Goal: Task Accomplishment & Management: Use online tool/utility

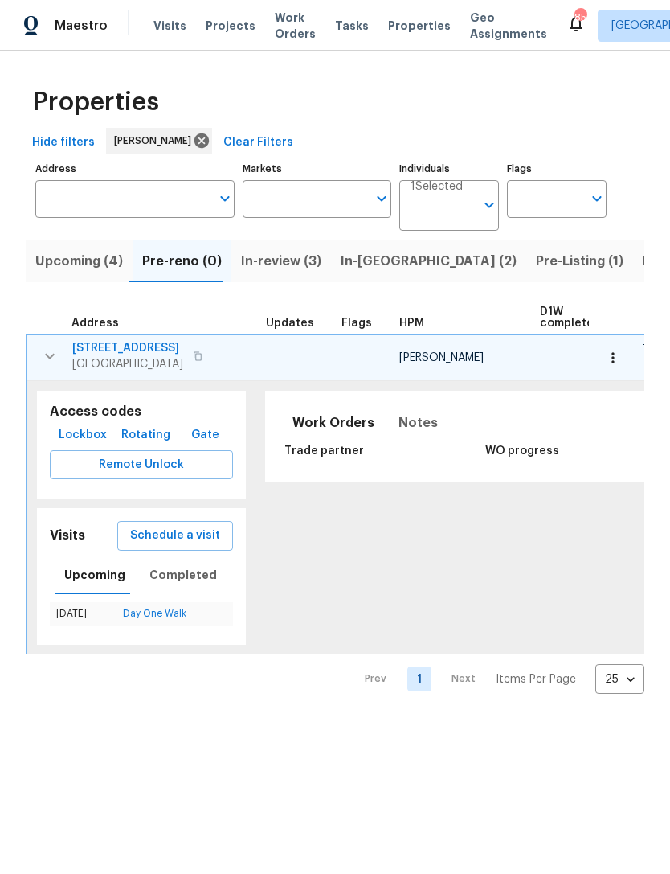
scroll to position [0, 225]
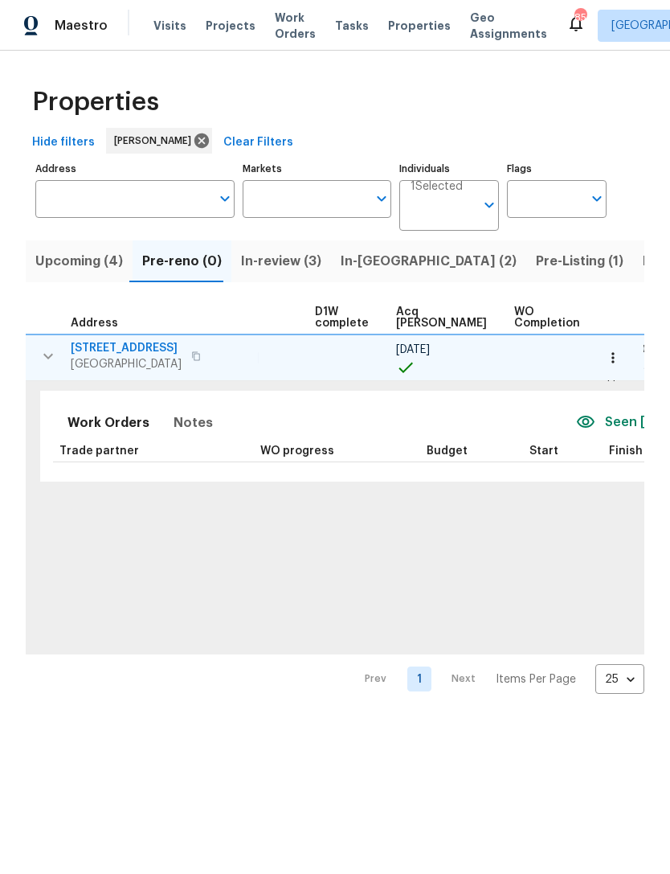
click at [179, 259] on span "Pre-reno (0)" at bounding box center [182, 261] width 80 height 23
click at [362, 265] on span "In-[GEOGRAPHIC_DATA] (2)" at bounding box center [429, 261] width 176 height 23
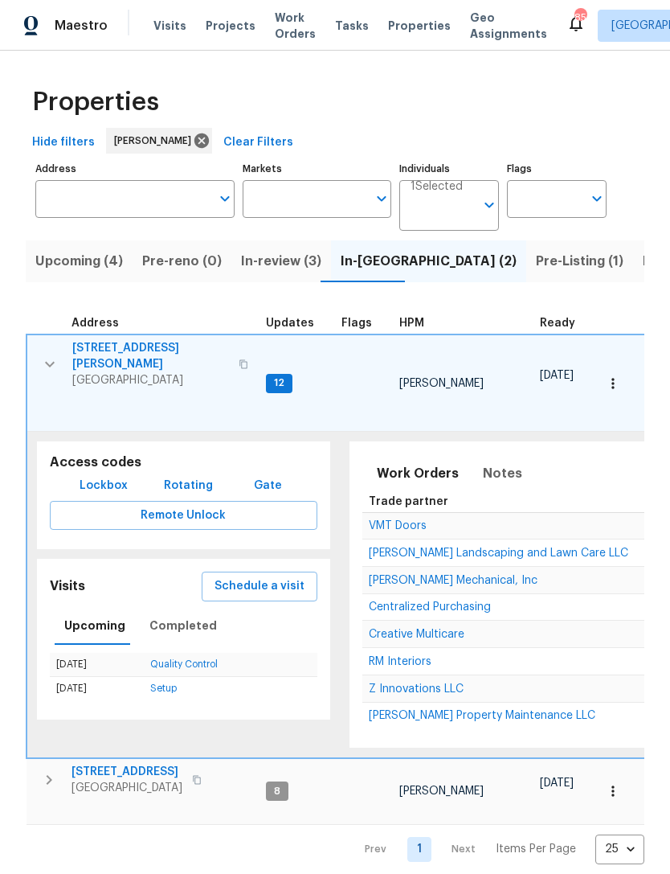
click at [178, 264] on span "Pre-reno (0)" at bounding box center [182, 261] width 80 height 23
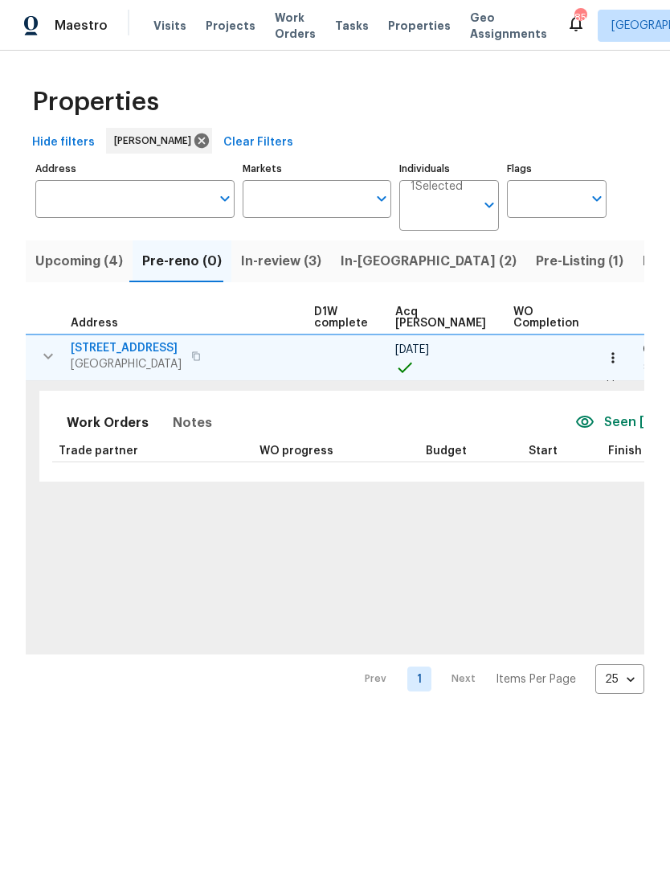
scroll to position [0, 225]
click at [616, 356] on icon "button" at bounding box center [613, 358] width 16 height 16
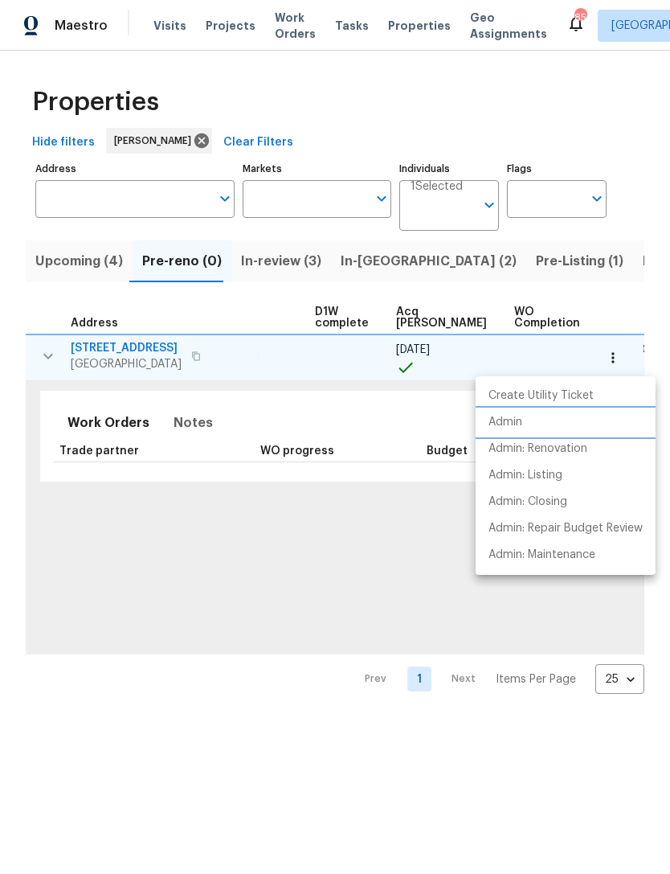
click at [538, 428] on li "Admin" at bounding box center [566, 422] width 180 height 27
click at [275, 265] on div at bounding box center [335, 437] width 670 height 874
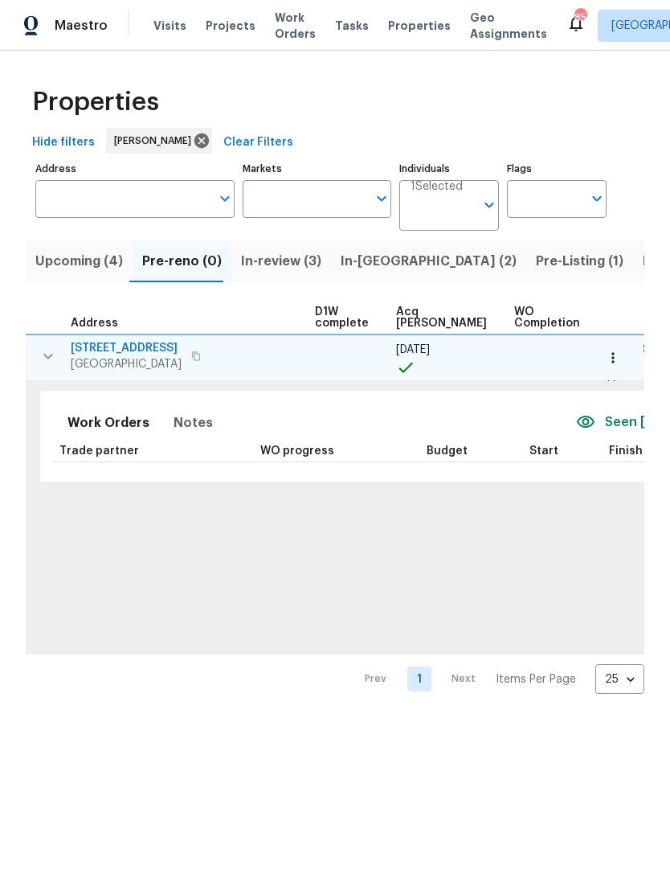
click at [359, 264] on span "In-reno (2)" at bounding box center [429, 261] width 176 height 23
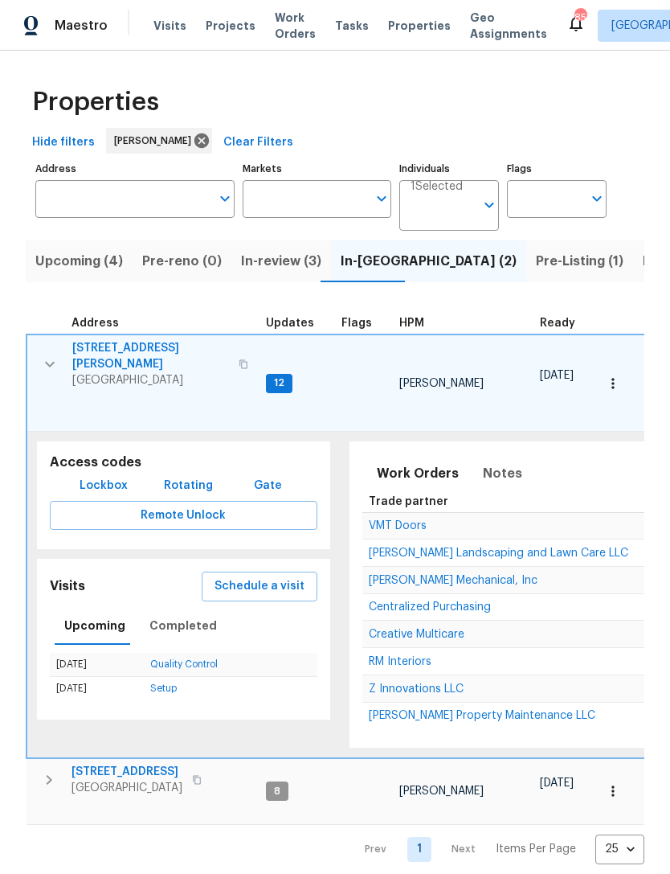
click at [52, 362] on icon "button" at bounding box center [50, 365] width 10 height 6
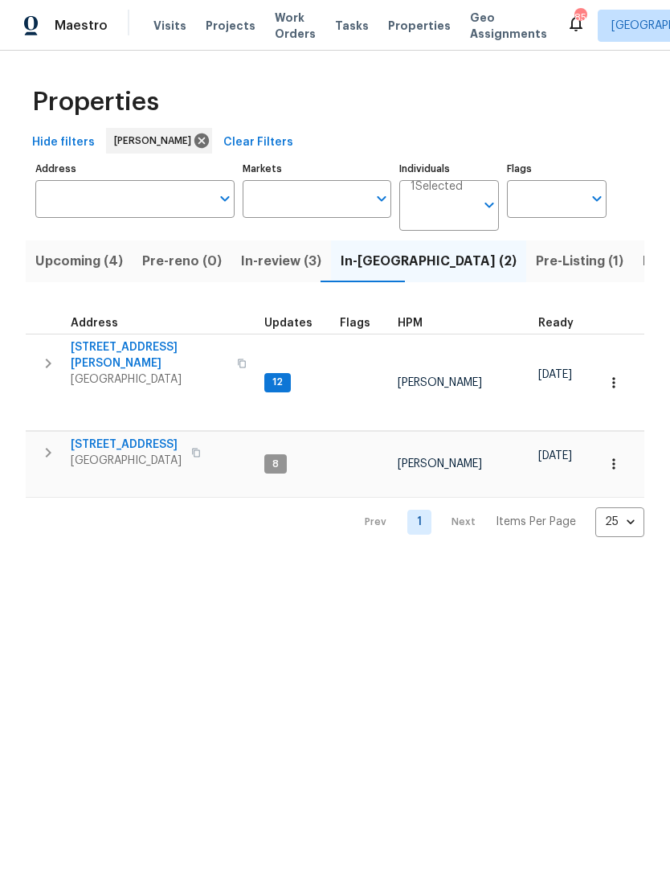
click at [49, 365] on icon "button" at bounding box center [48, 363] width 19 height 19
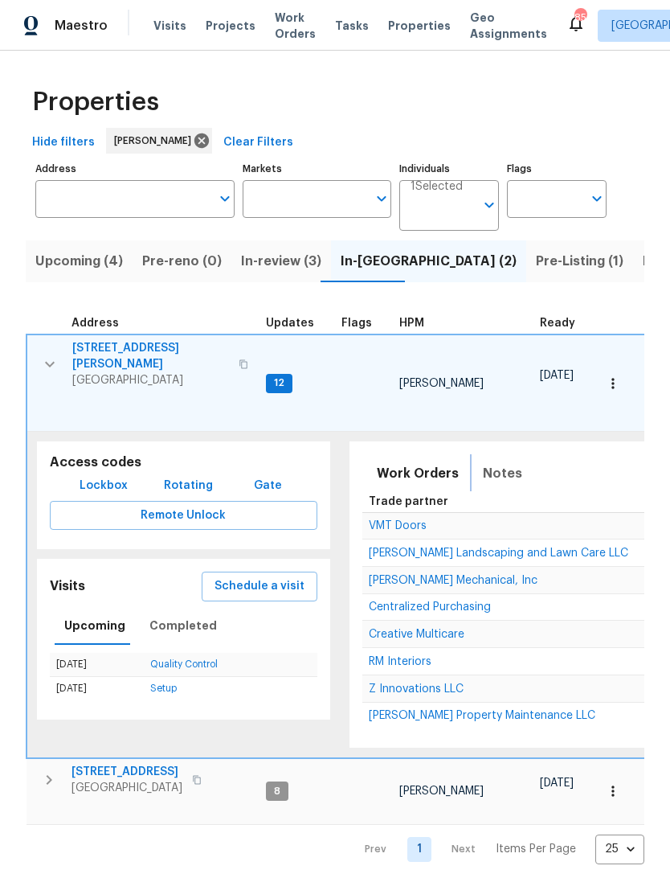
click at [498, 462] on span "Notes" at bounding box center [502, 473] width 39 height 23
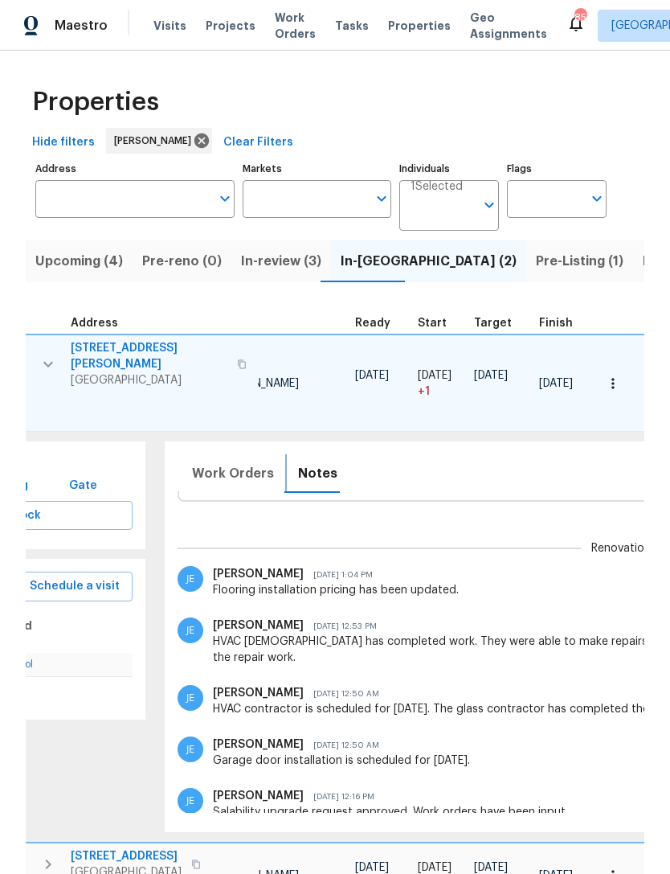
scroll to position [0, 192]
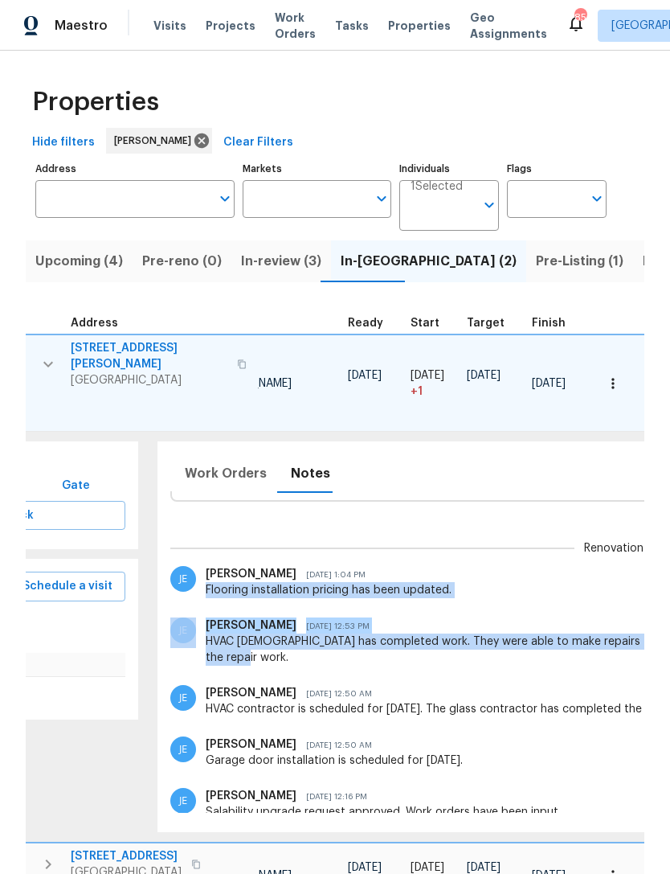
click at [290, 260] on span "In-review (3)" at bounding box center [281, 261] width 80 height 23
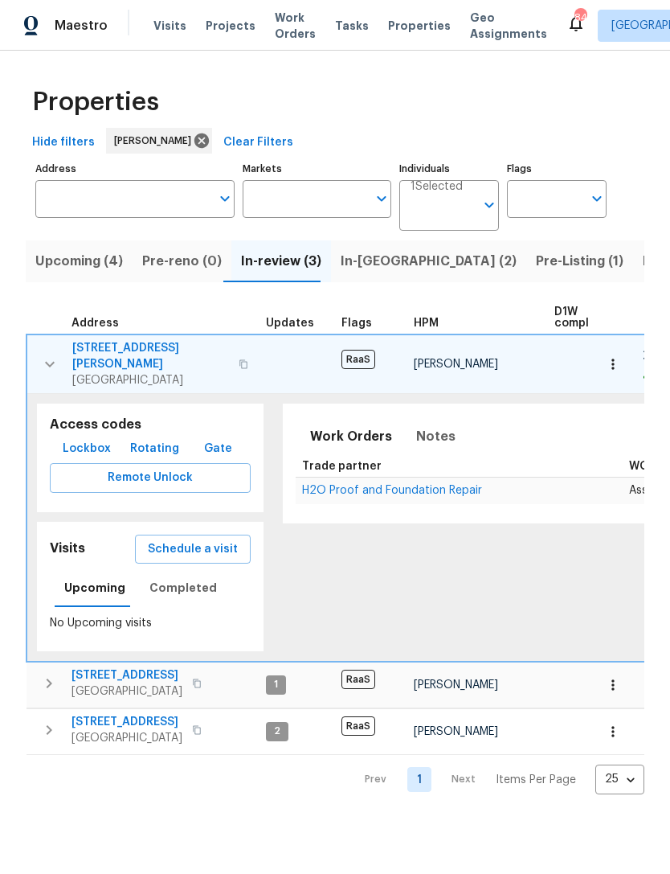
click at [375, 254] on span "In-reno (2)" at bounding box center [429, 261] width 176 height 23
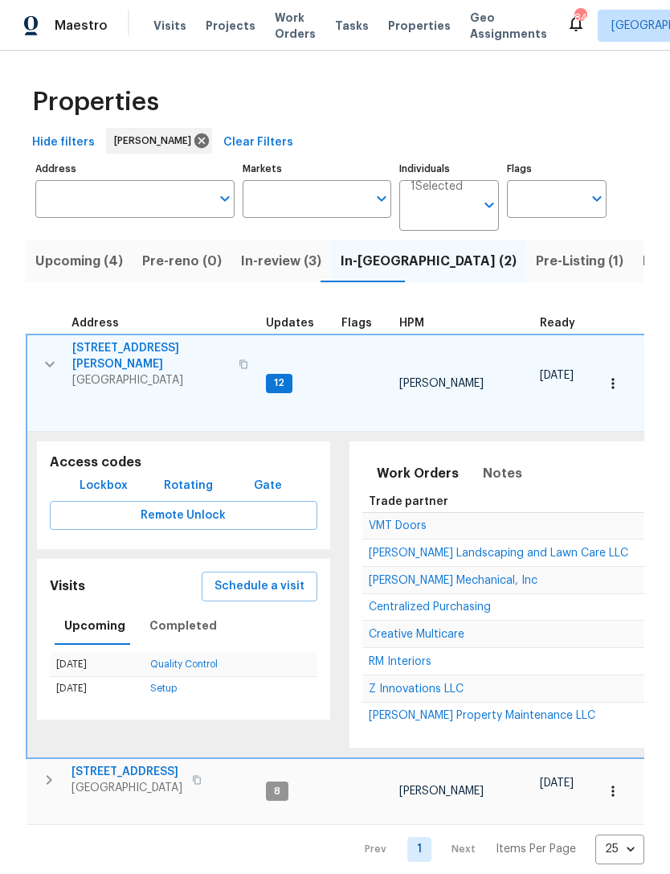
click at [44, 356] on icon "button" at bounding box center [49, 363] width 19 height 19
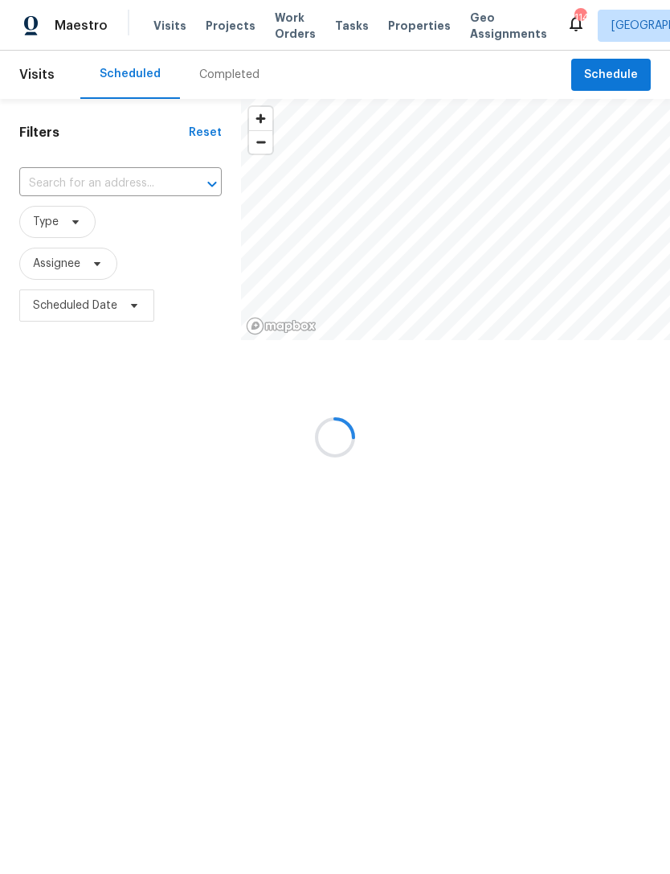
click at [115, 186] on div at bounding box center [335, 437] width 670 height 874
click at [100, 183] on div at bounding box center [335, 437] width 670 height 874
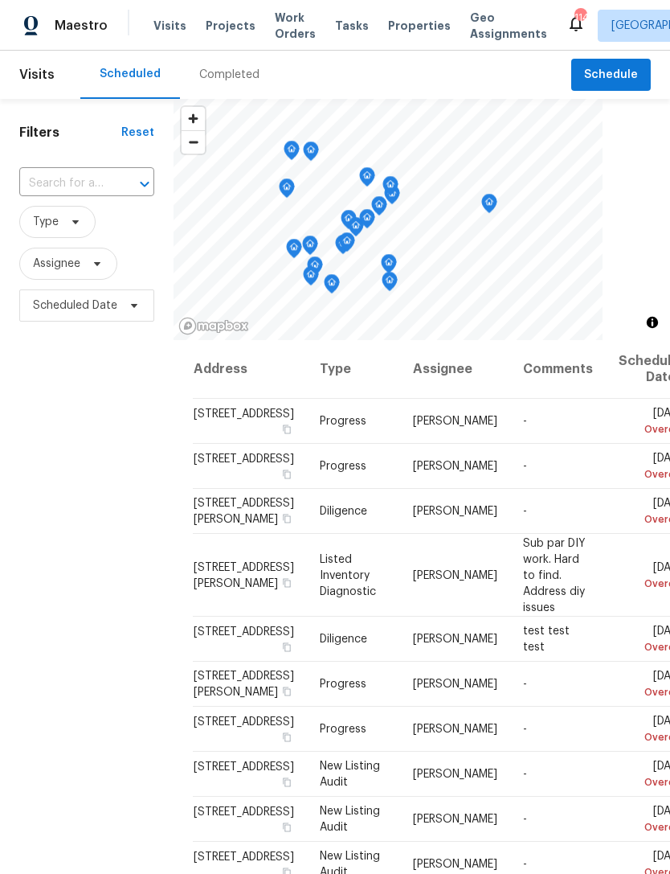
click at [79, 192] on input "text" at bounding box center [64, 183] width 90 height 25
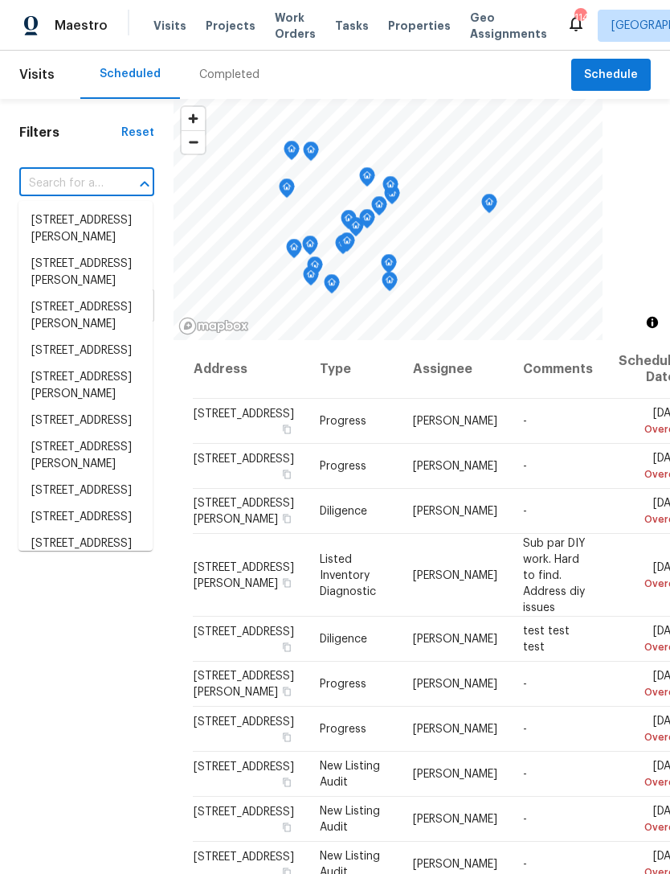
click at [93, 178] on input "text" at bounding box center [64, 183] width 90 height 25
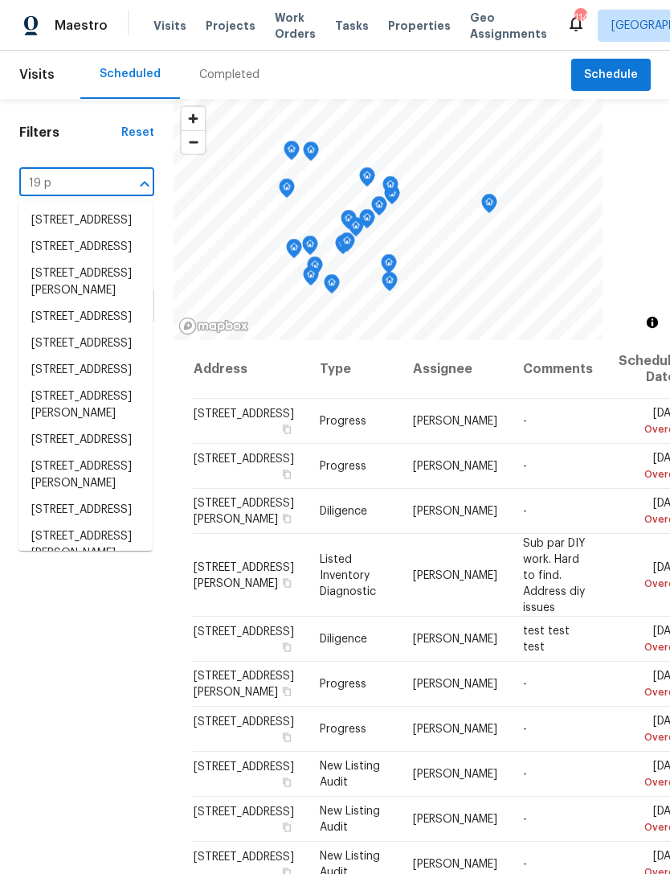
type input "19 pa"
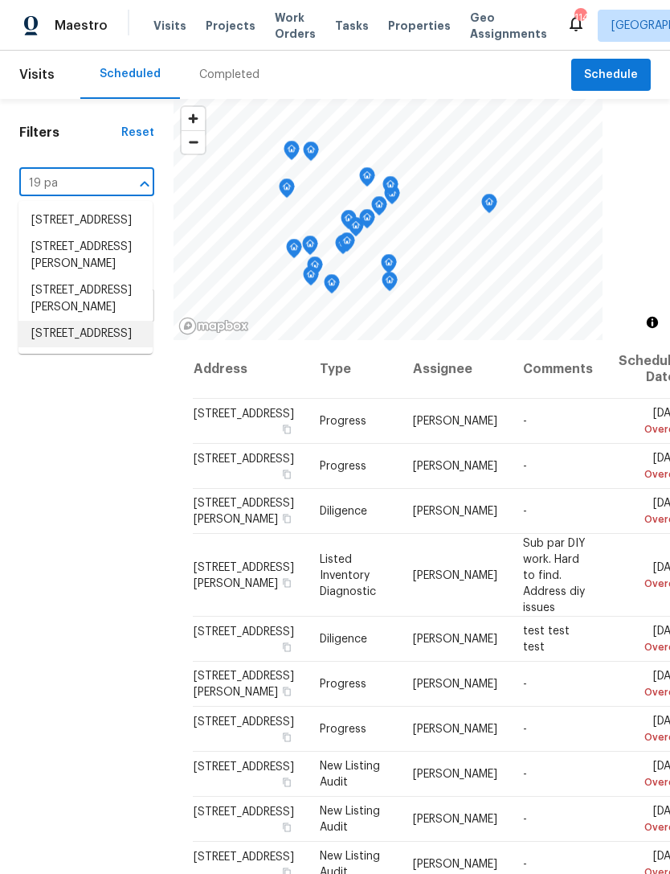
click at [104, 347] on li "19 Palladio Way, Newnan, GA 30263" at bounding box center [85, 334] width 134 height 27
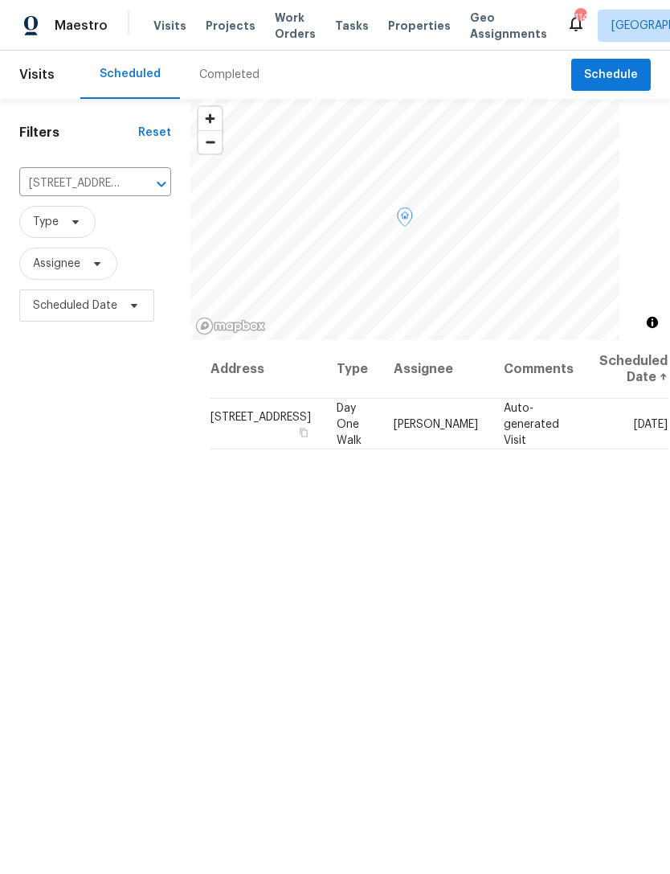
click at [0, 0] on icon at bounding box center [0, 0] width 0 height 0
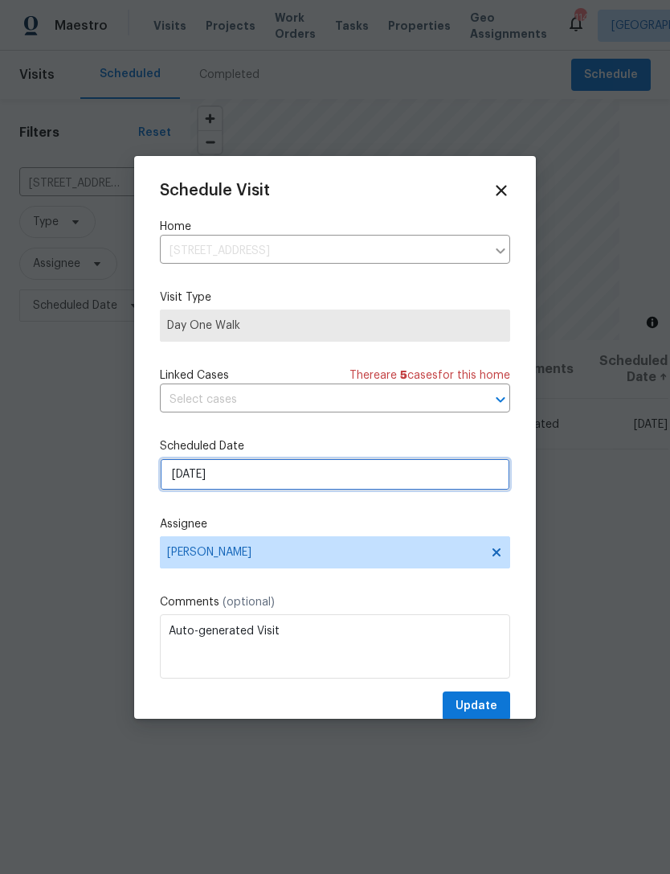
click at [358, 482] on input "8/29/2025" at bounding box center [335, 474] width 350 height 32
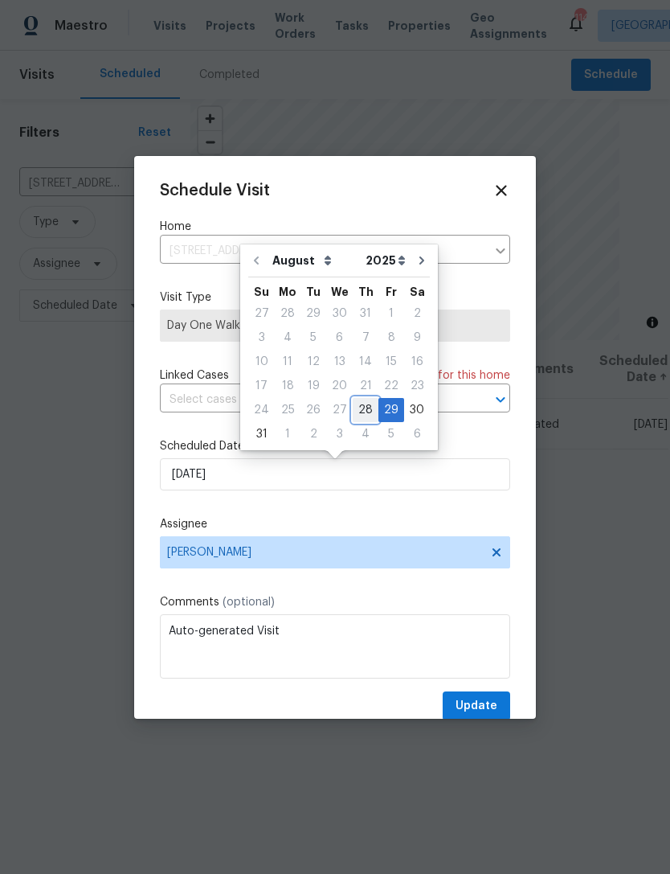
click at [356, 412] on div "28" at bounding box center [366, 410] width 26 height 23
type input "8/28/2025"
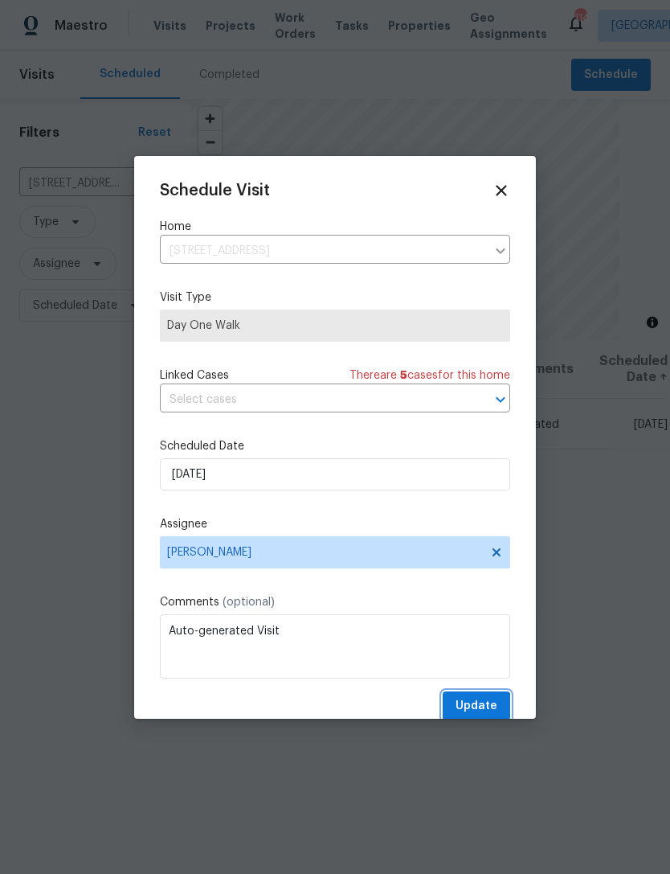
click at [485, 709] on span "Update" at bounding box center [477, 706] width 42 height 20
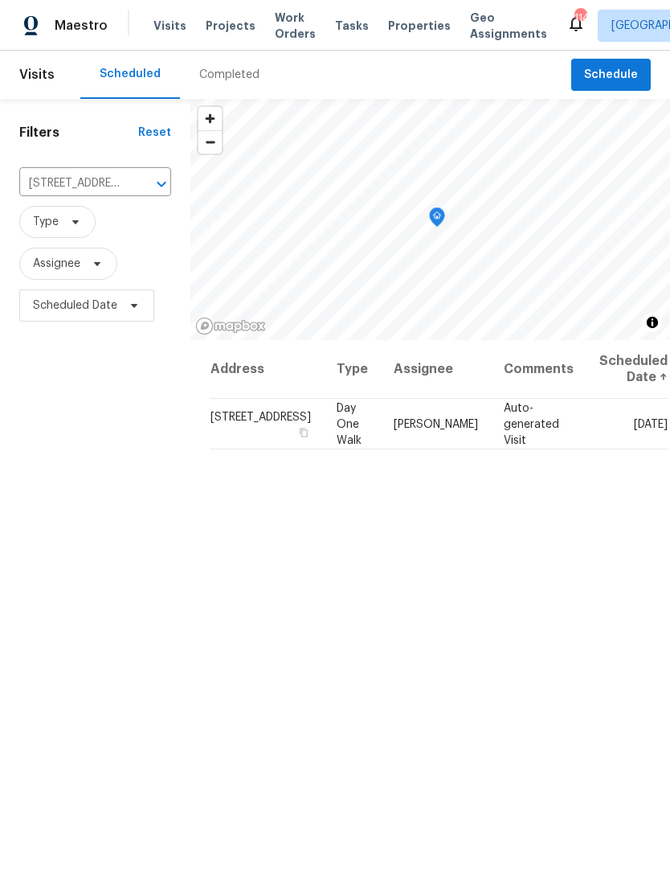
click at [108, 182] on input "19 Palladio Way, Newnan, GA 30263" at bounding box center [72, 183] width 107 height 25
type input "9562 l"
click at [113, 234] on li "9562 Lakeview Cir, Union City, GA 30291" at bounding box center [87, 220] width 139 height 27
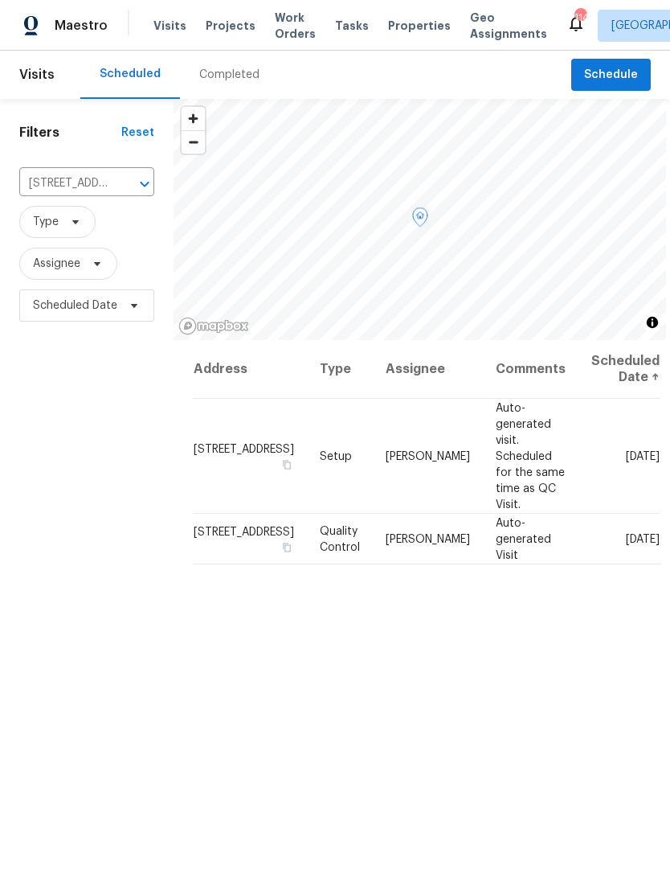
click at [0, 0] on icon at bounding box center [0, 0] width 0 height 0
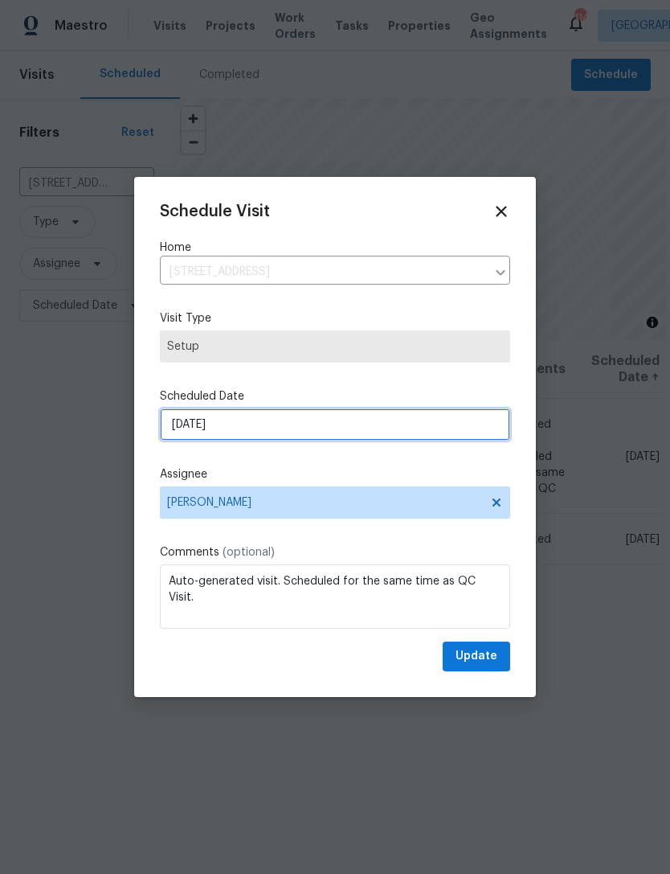
click at [337, 436] on input "8/28/2025" at bounding box center [335, 424] width 350 height 32
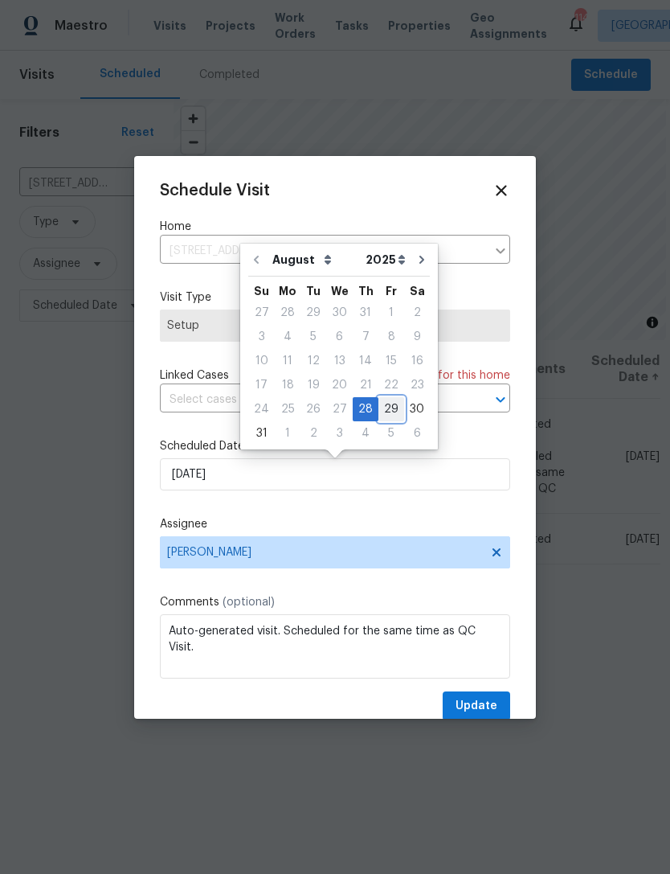
click at [384, 416] on div "29" at bounding box center [392, 409] width 26 height 23
type input "8/29/2025"
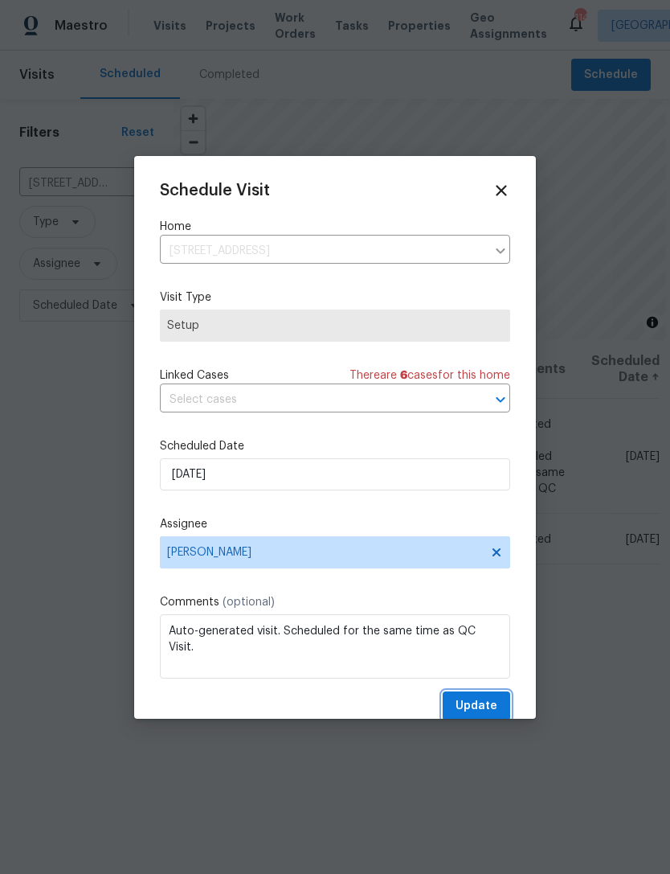
click at [476, 699] on span "Update" at bounding box center [477, 706] width 42 height 20
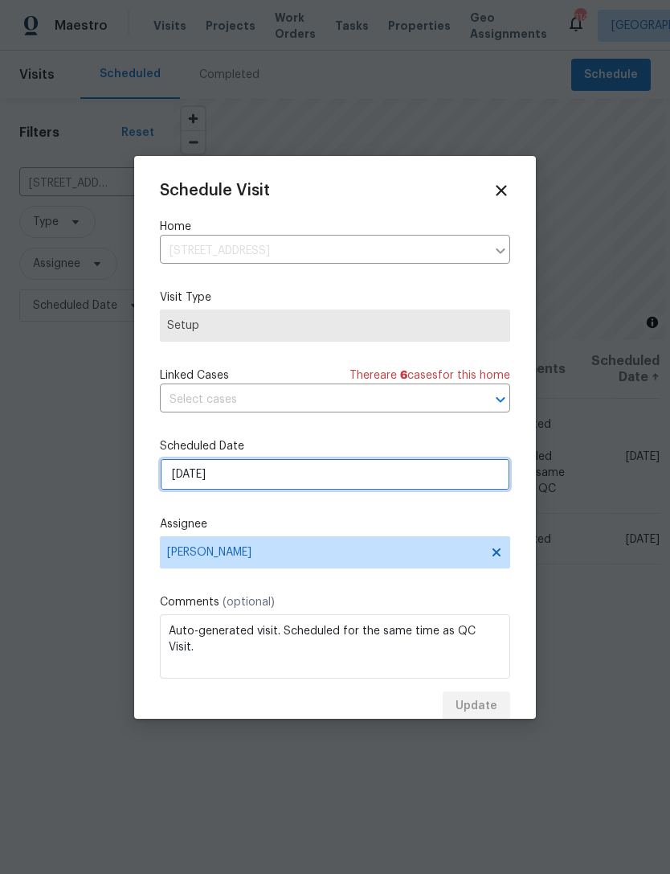
click at [390, 477] on input "8/29/2025" at bounding box center [335, 474] width 350 height 32
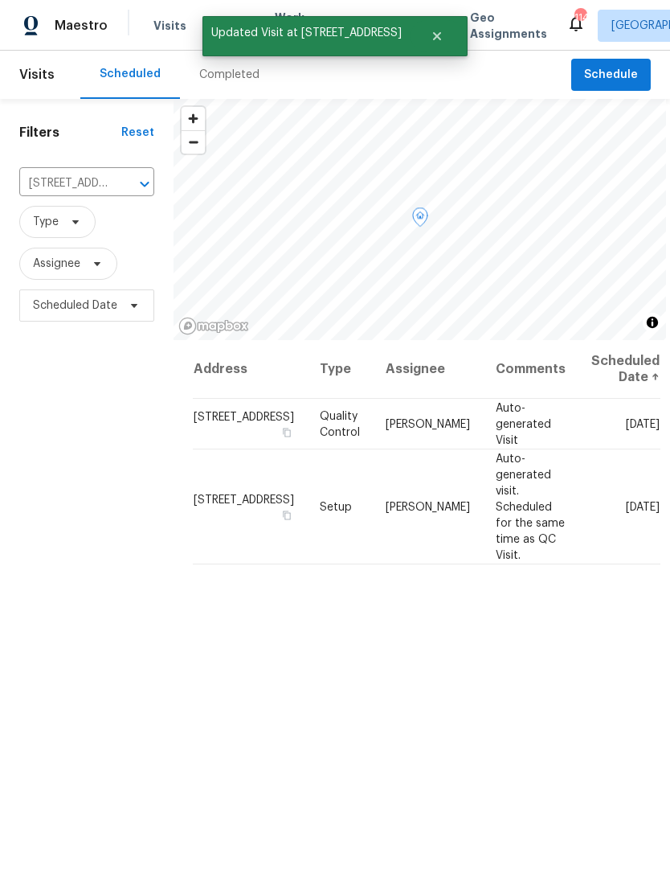
click at [0, 0] on icon at bounding box center [0, 0] width 0 height 0
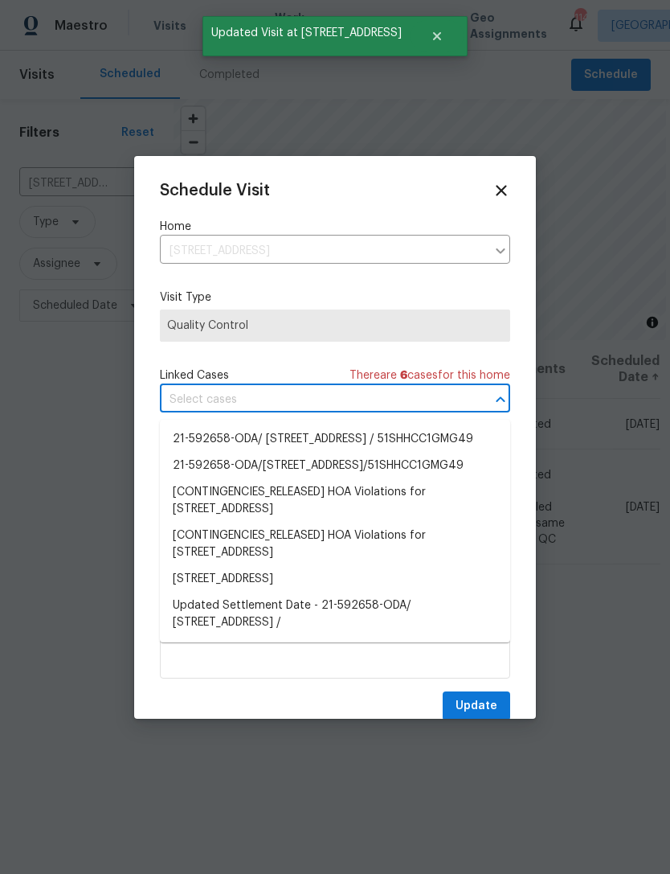
click at [571, 353] on div at bounding box center [335, 437] width 670 height 874
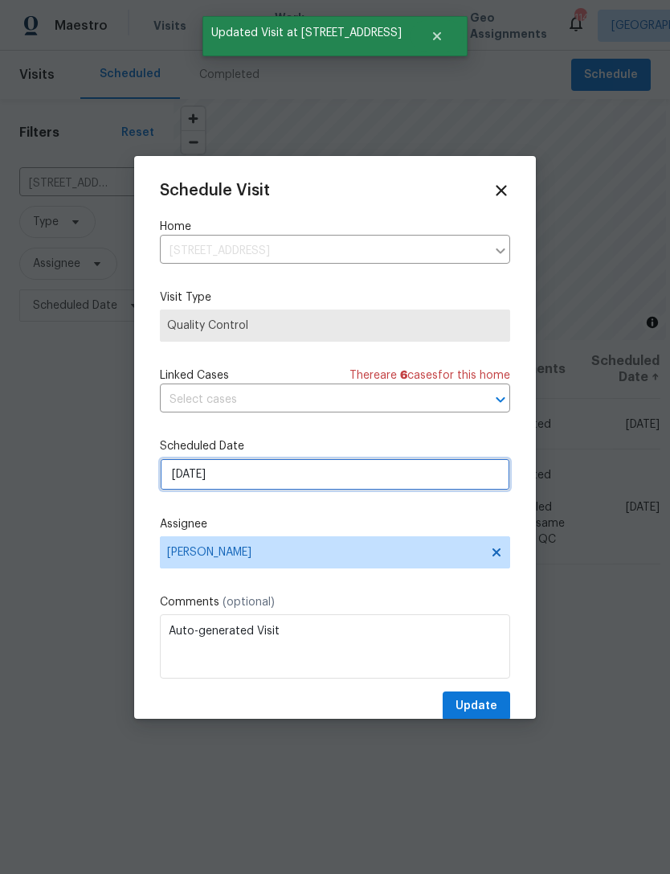
click at [387, 485] on input "8/28/2025" at bounding box center [335, 474] width 350 height 32
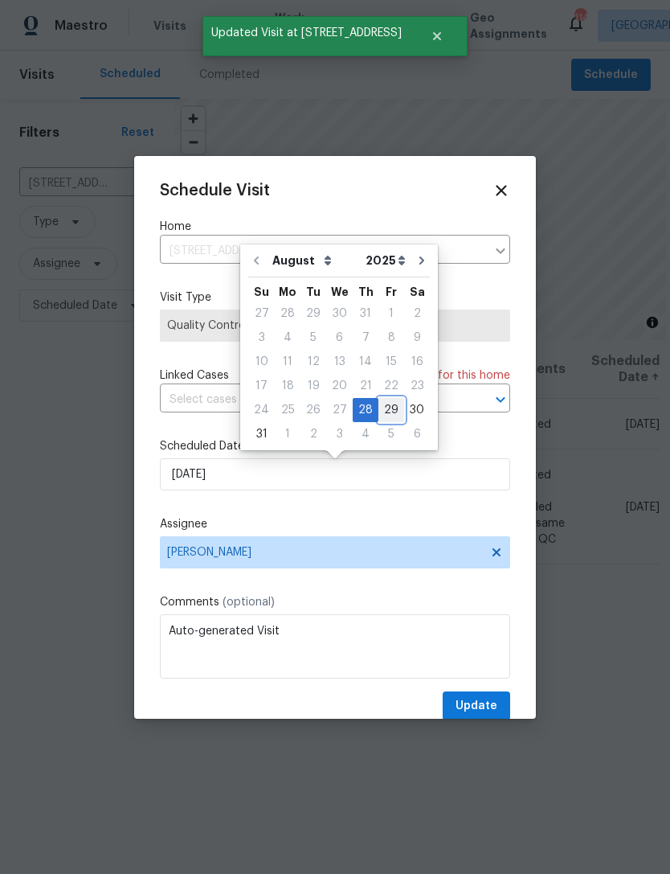
click at [387, 414] on div "29" at bounding box center [392, 410] width 26 height 23
type input "8/29/2025"
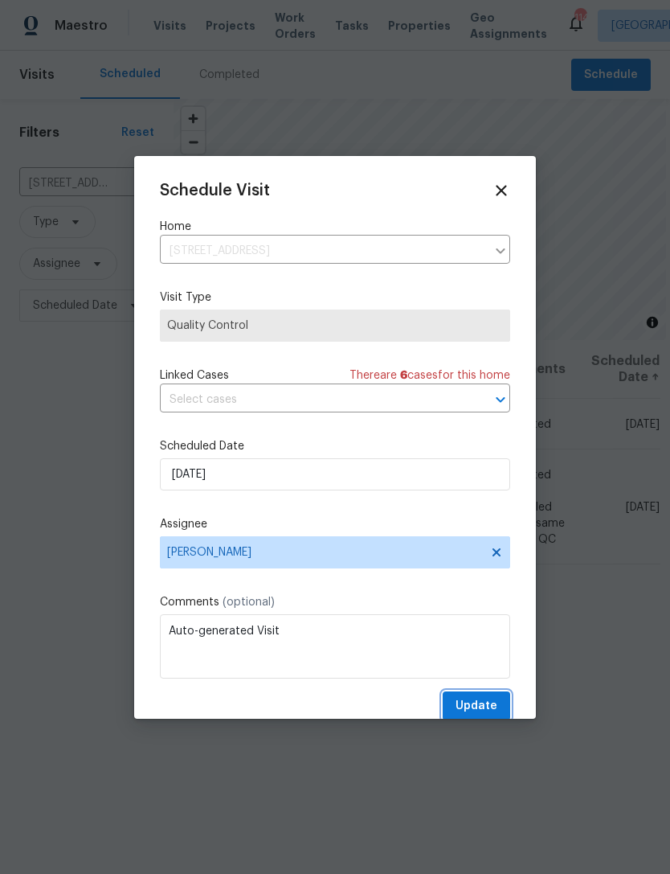
click at [480, 705] on span "Update" at bounding box center [477, 706] width 42 height 20
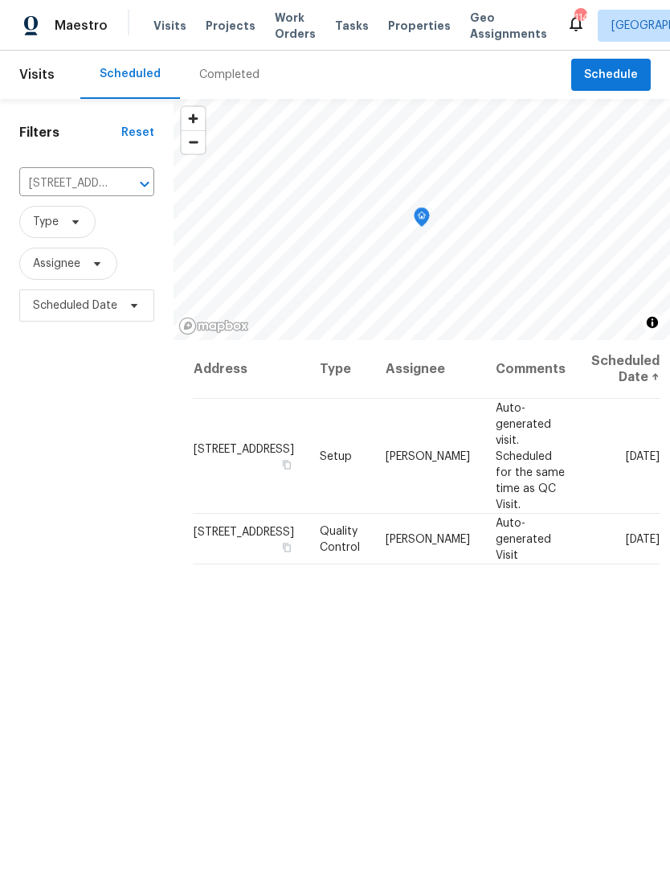
click at [78, 178] on input "9562 Lakeview Cir, Union City, GA 30291" at bounding box center [64, 183] width 90 height 25
type input "6338 hi"
click at [118, 231] on li "[STREET_ADDRESS]" at bounding box center [85, 220] width 134 height 27
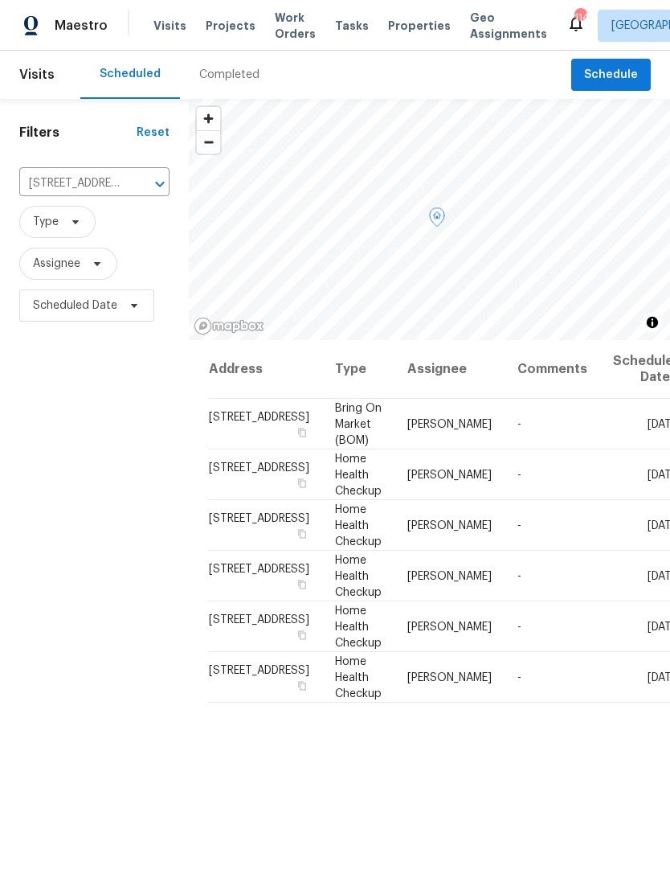
click at [0, 0] on icon at bounding box center [0, 0] width 0 height 0
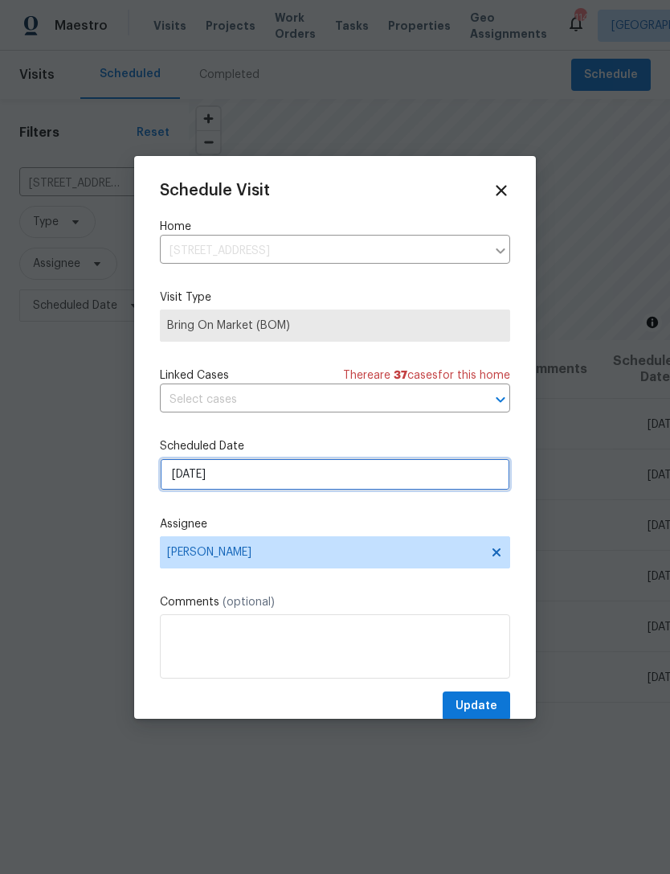
click at [402, 476] on input "8/28/2025" at bounding box center [335, 474] width 350 height 32
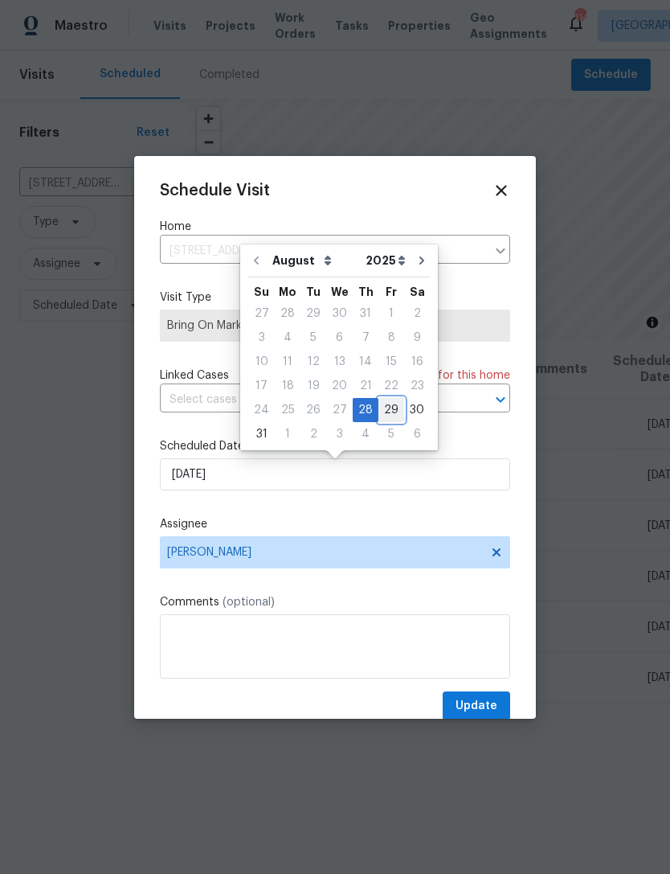
click at [386, 412] on div "29" at bounding box center [392, 410] width 26 height 23
type input "8/29/2025"
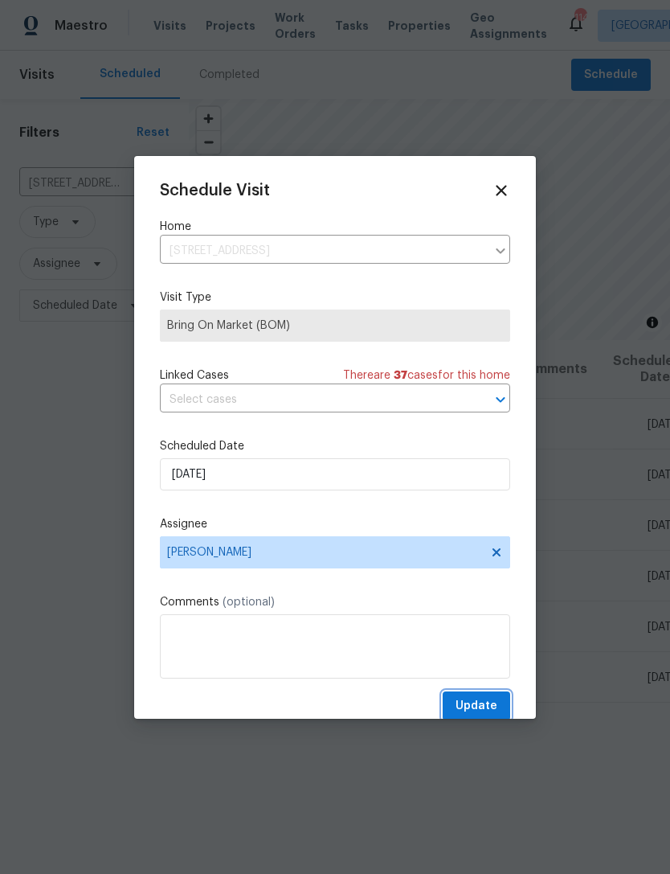
click at [502, 700] on button "Update" at bounding box center [477, 706] width 68 height 30
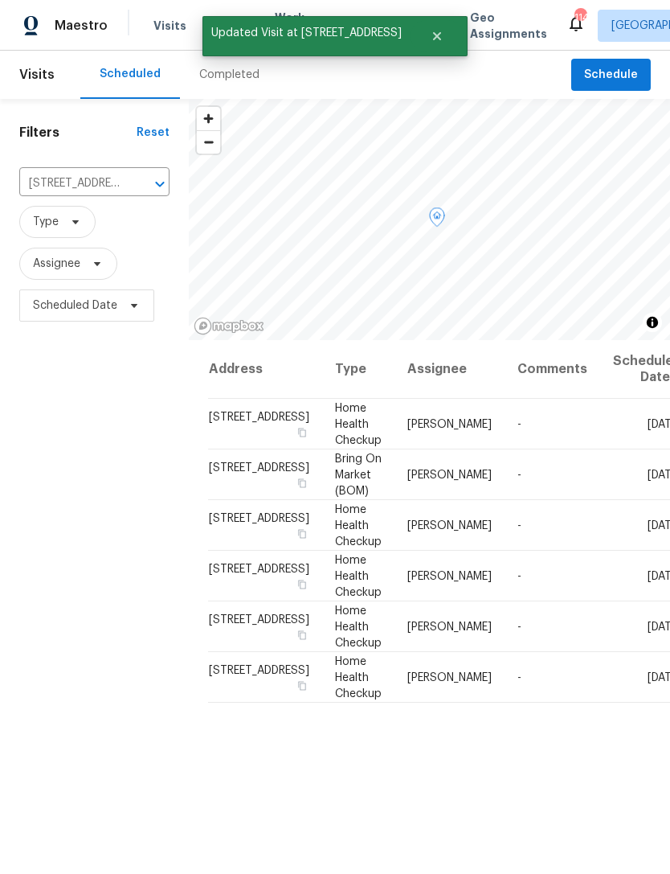
click at [600, 433] on td "Thu, Aug 28" at bounding box center [641, 424] width 82 height 51
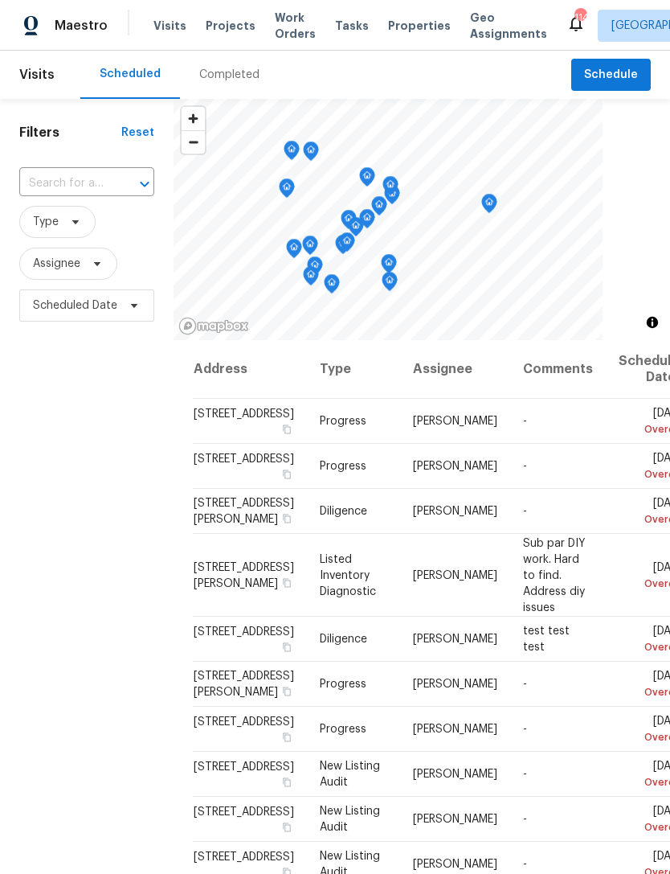
click at [125, 177] on div at bounding box center [134, 184] width 42 height 23
type input "6338 h"
click at [113, 234] on li "6338 Hickory Lane Cir, Union City, GA 30291" at bounding box center [85, 220] width 134 height 27
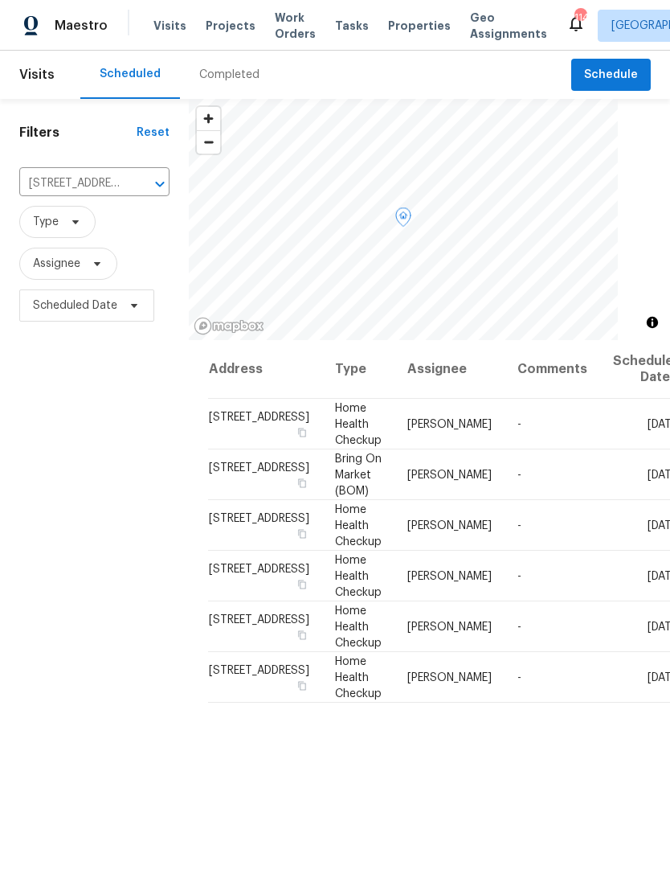
click at [0, 0] on icon at bounding box center [0, 0] width 0 height 0
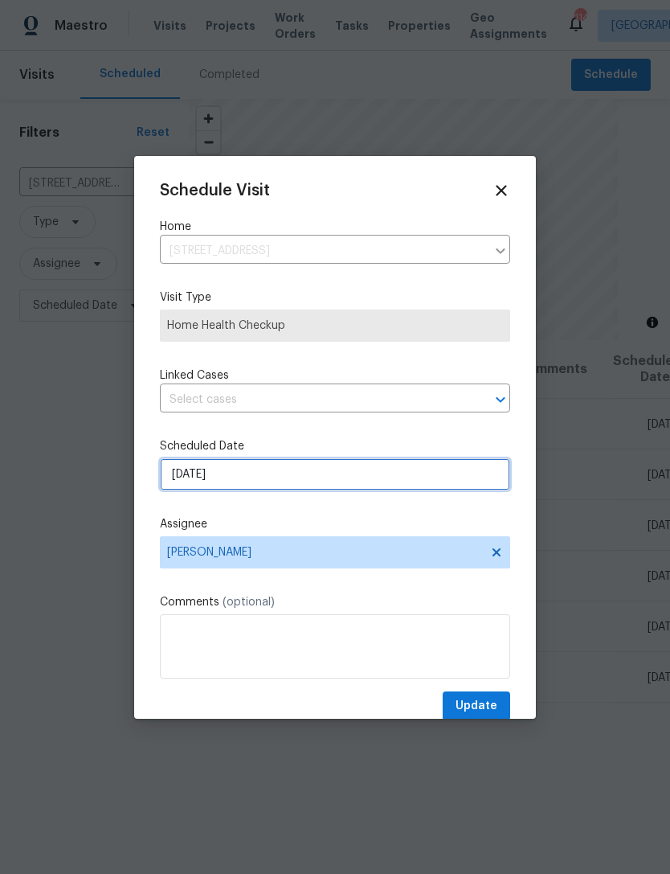
click at [354, 473] on input "8/28/2025" at bounding box center [335, 474] width 350 height 32
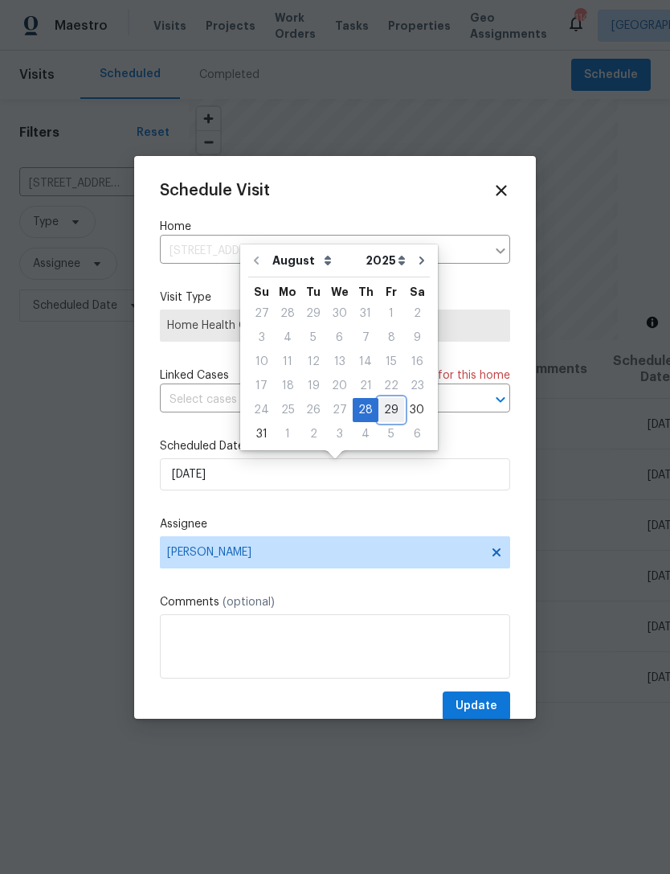
click at [383, 410] on div "29" at bounding box center [392, 410] width 26 height 23
type input "8/29/2025"
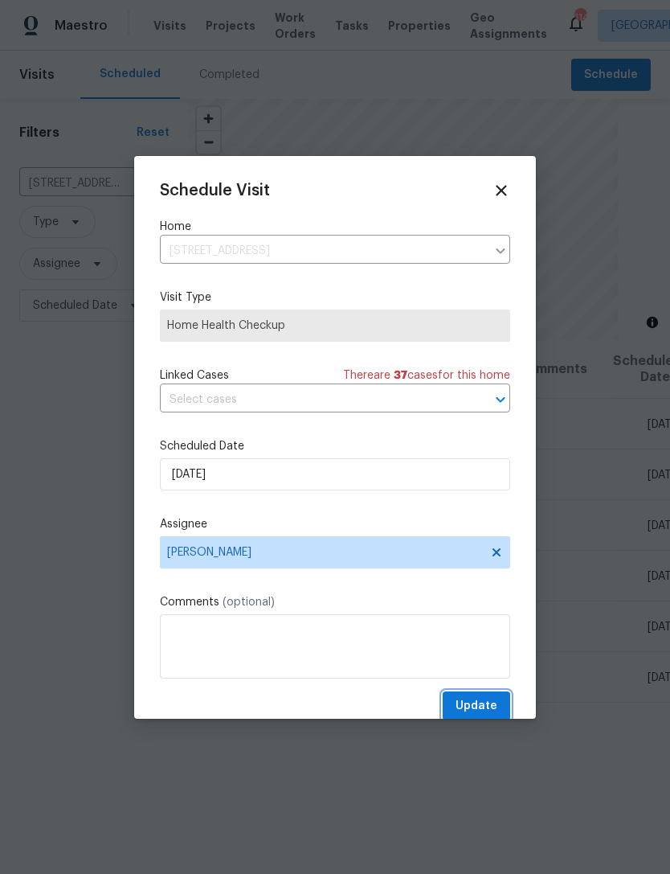
click at [485, 707] on span "Update" at bounding box center [477, 706] width 42 height 20
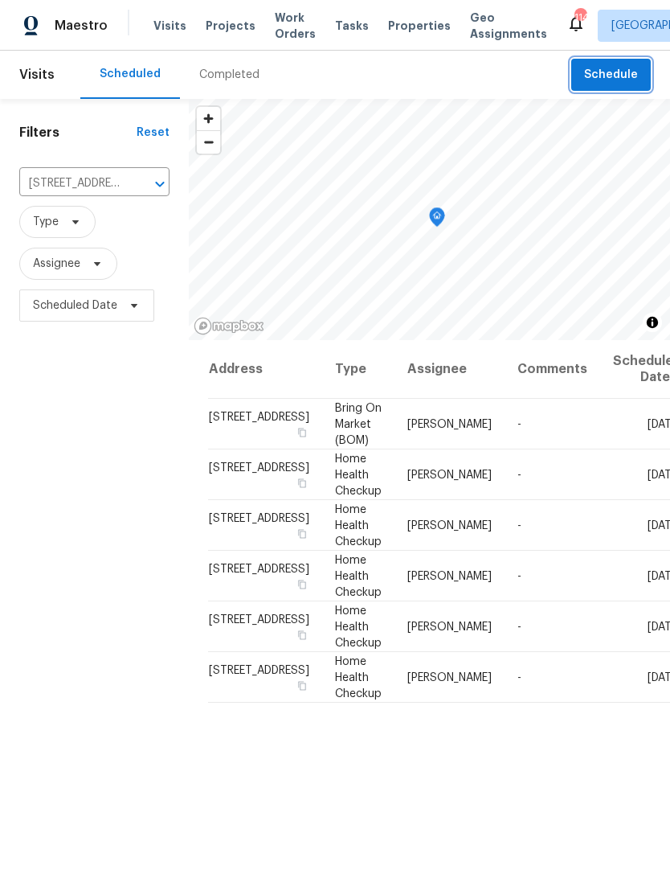
click at [615, 76] on span "Schedule" at bounding box center [611, 75] width 54 height 20
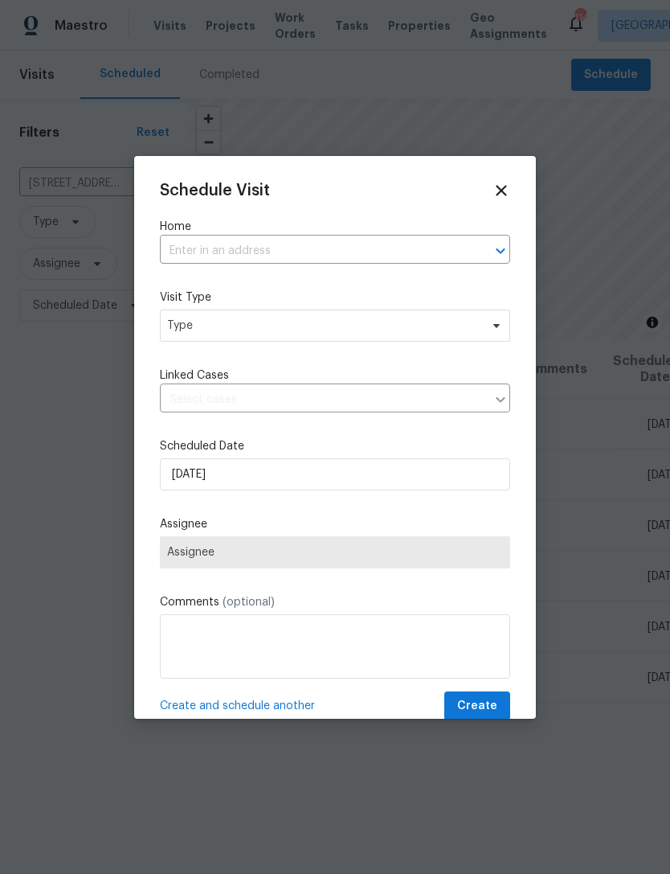
click at [310, 256] on input "text" at bounding box center [312, 251] width 305 height 25
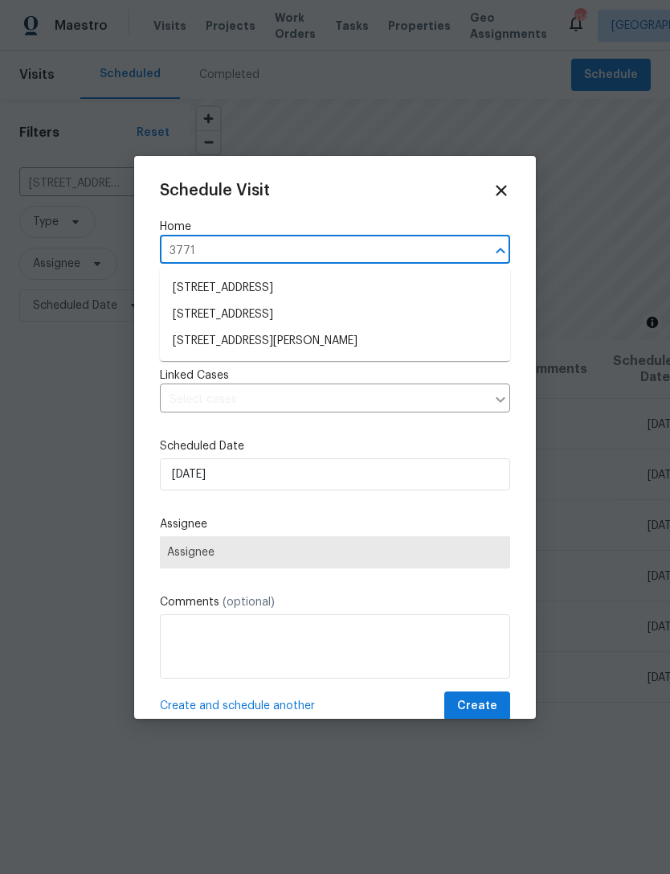
type input "3771 t"
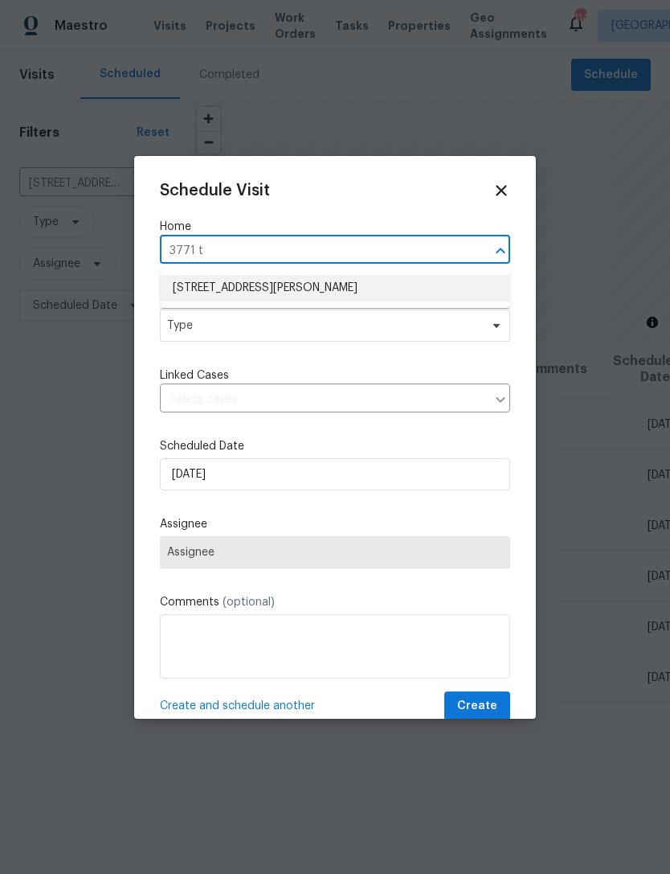
click at [325, 289] on li "3771 Tackett Rd, Douglasville, GA 30135" at bounding box center [335, 288] width 350 height 27
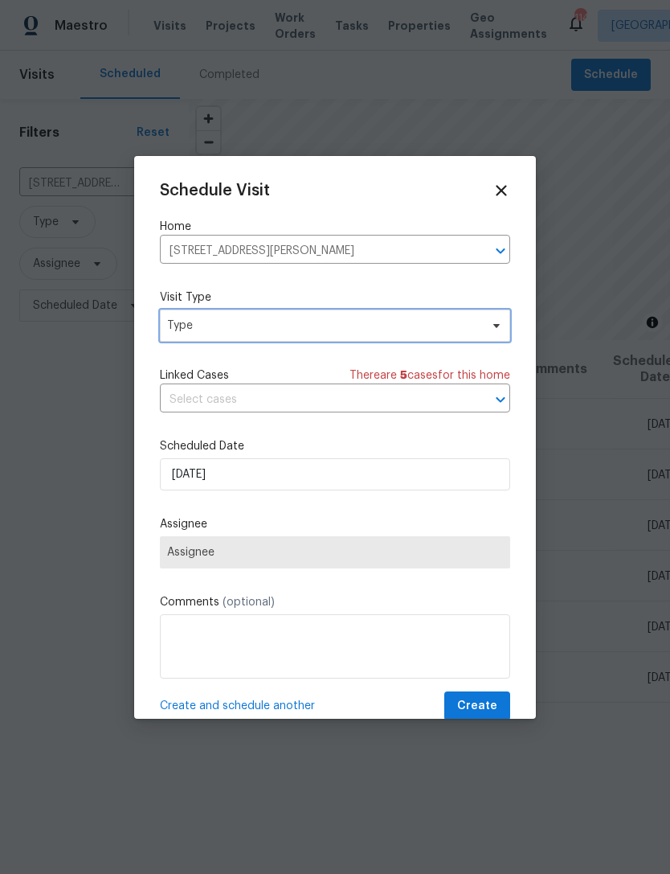
click at [384, 342] on span "Type" at bounding box center [335, 325] width 350 height 32
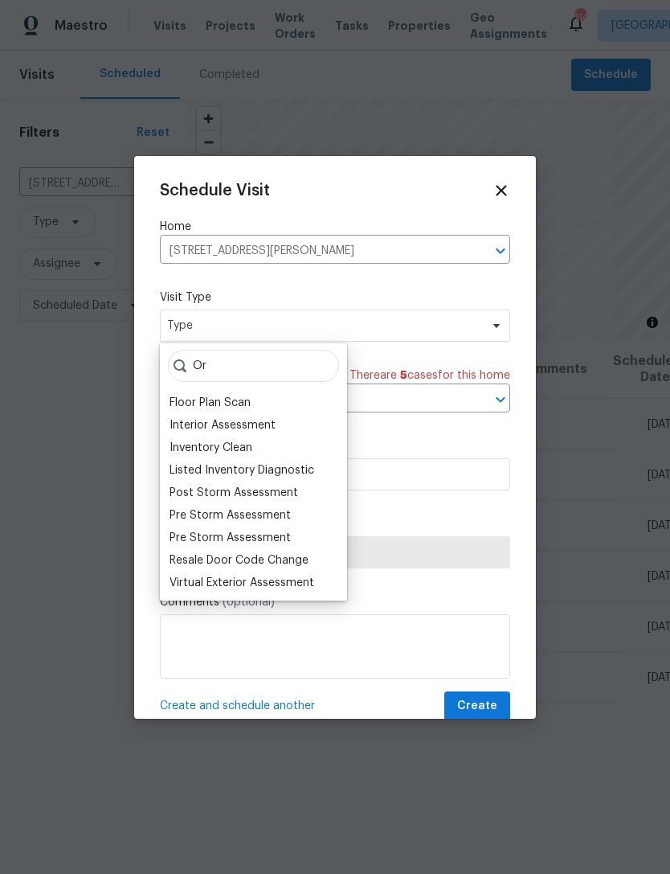
type input "O"
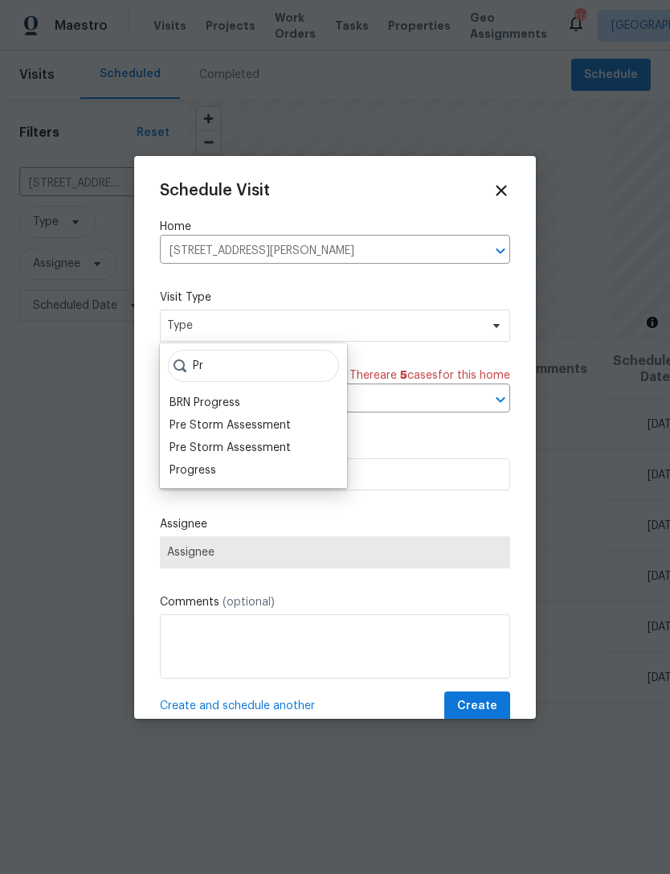
type input "Pr"
click at [214, 472] on div "Progress" at bounding box center [193, 470] width 47 height 16
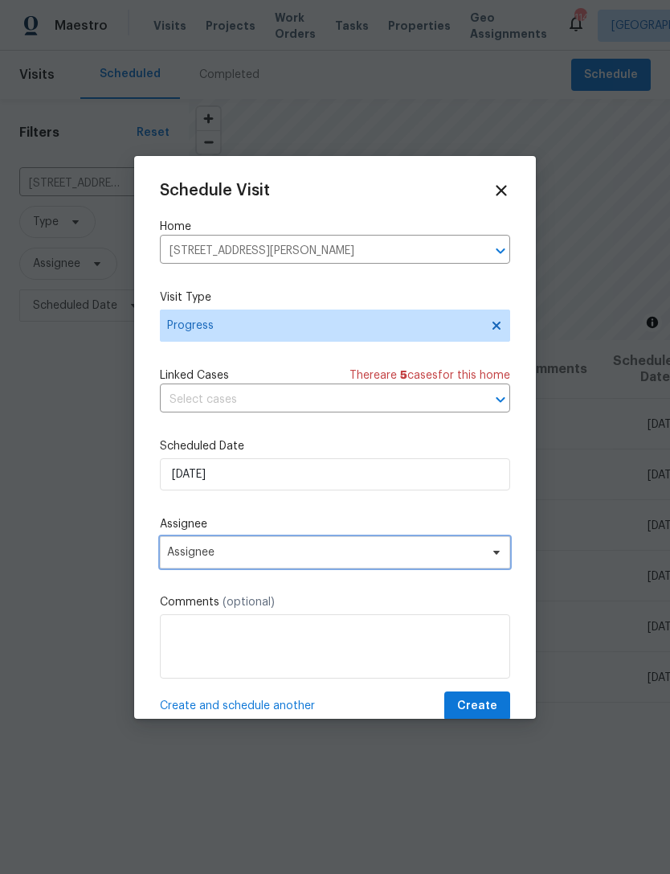
click at [329, 567] on span "Assignee" at bounding box center [335, 552] width 350 height 32
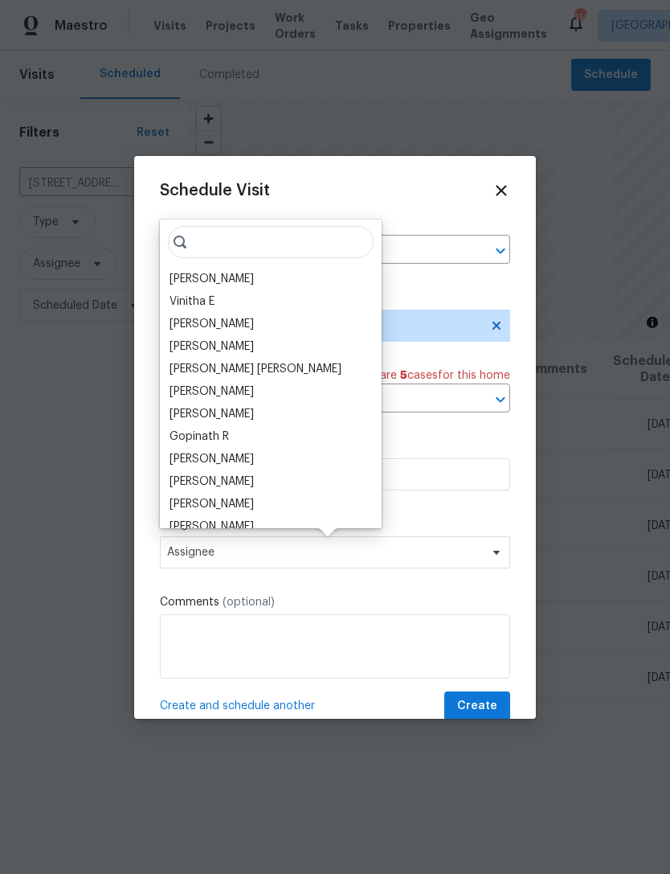
click at [235, 280] on div "[PERSON_NAME]" at bounding box center [212, 279] width 84 height 16
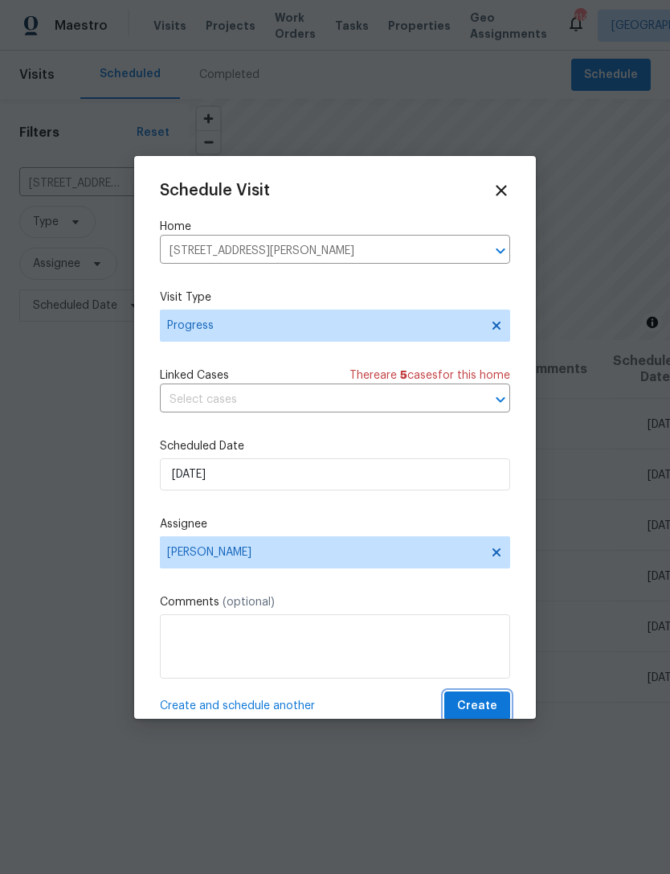
click at [481, 704] on span "Create" at bounding box center [477, 706] width 40 height 20
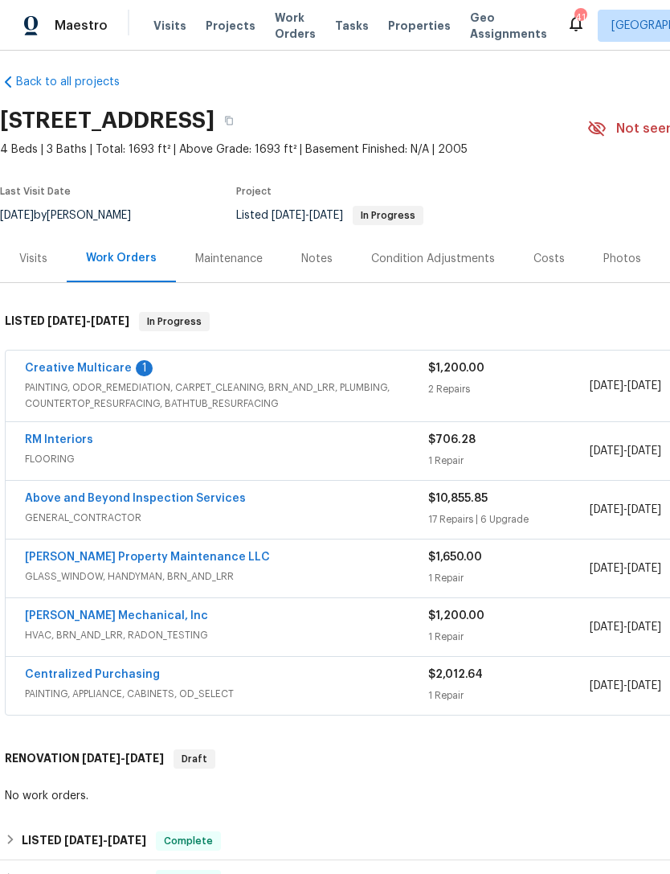
scroll to position [10, 0]
click at [180, 499] on link "Above and Beyond Inspection Services" at bounding box center [135, 497] width 221 height 11
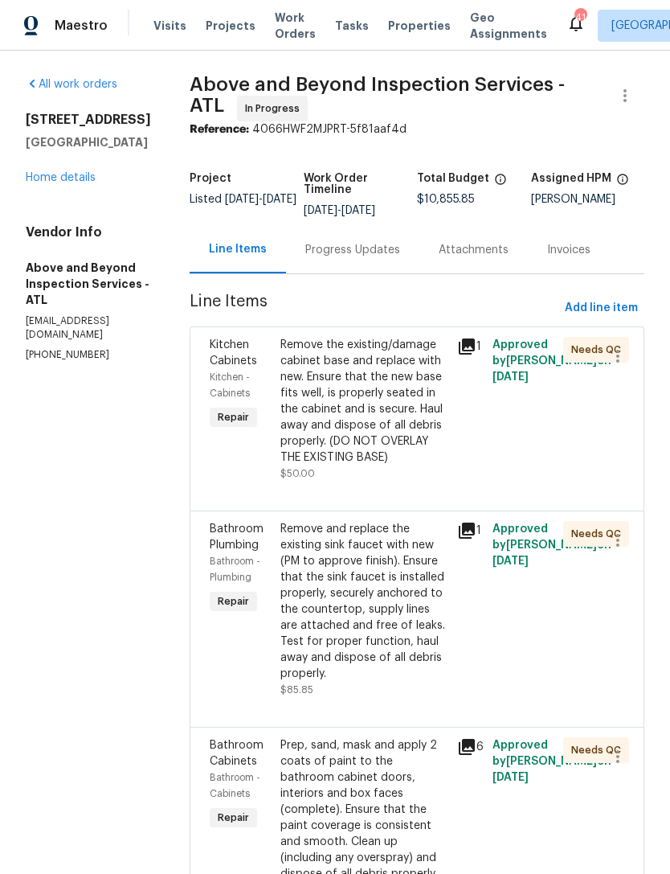
click at [387, 455] on div "Remove the existing/damage cabinet base and replace with new. Ensure that the n…" at bounding box center [363, 401] width 167 height 129
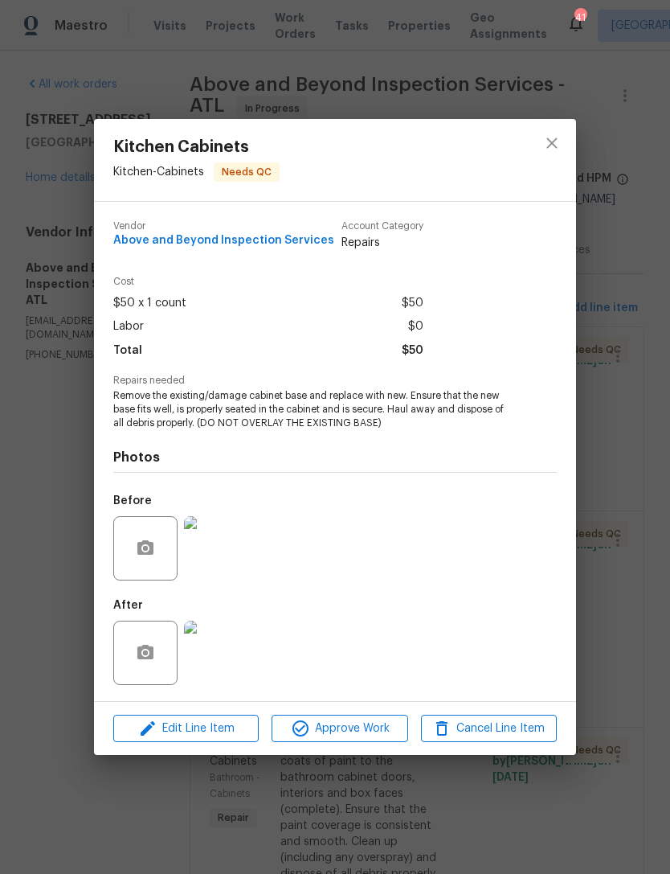
click at [605, 509] on div "Kitchen Cabinets Kitchen - Cabinets Needs QC Vendor Above and Beyond Inspection…" at bounding box center [335, 437] width 670 height 874
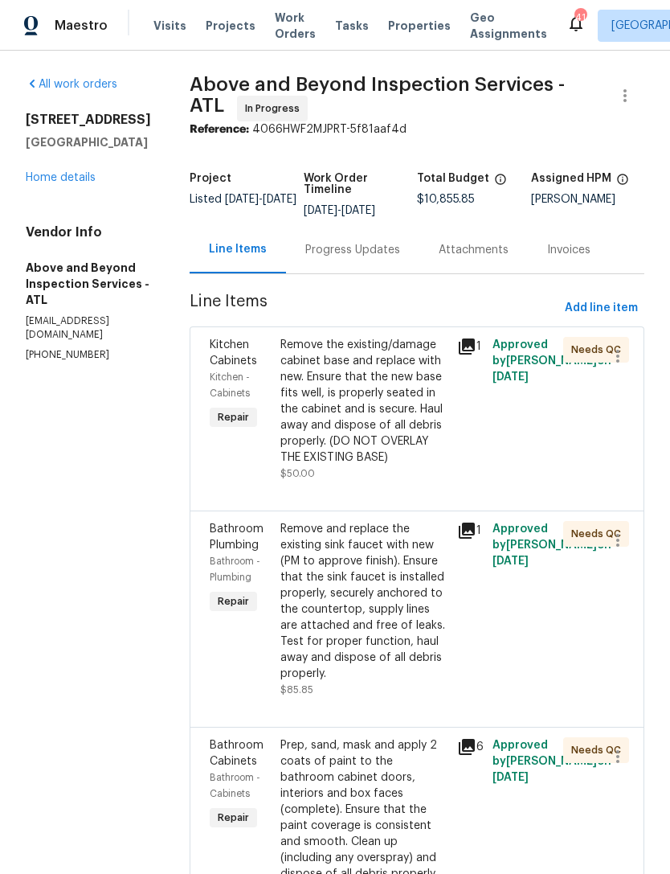
click at [71, 175] on link "Home details" at bounding box center [61, 177] width 70 height 11
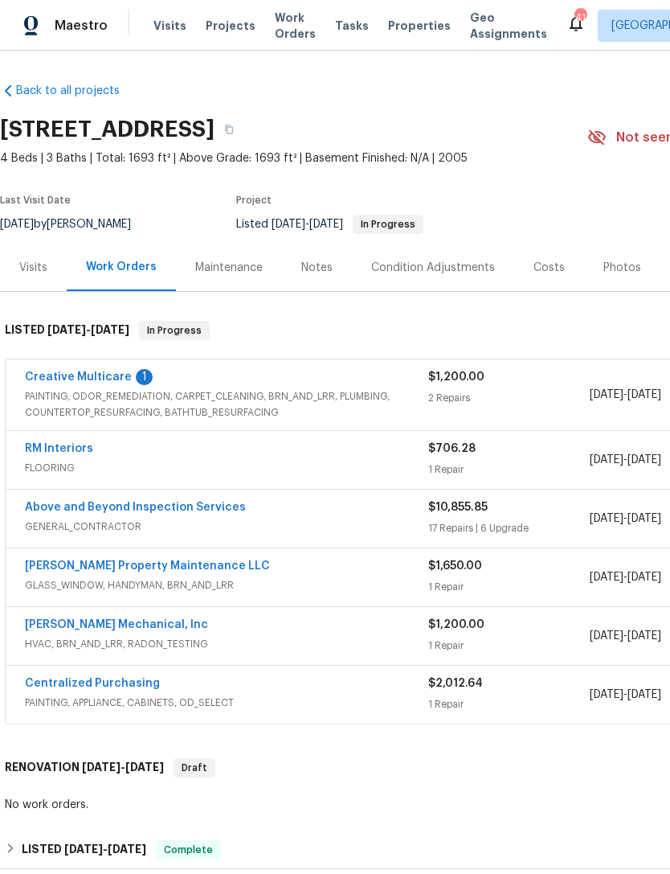
click at [149, 568] on link "[PERSON_NAME] Property Maintenance LLC" at bounding box center [147, 565] width 245 height 11
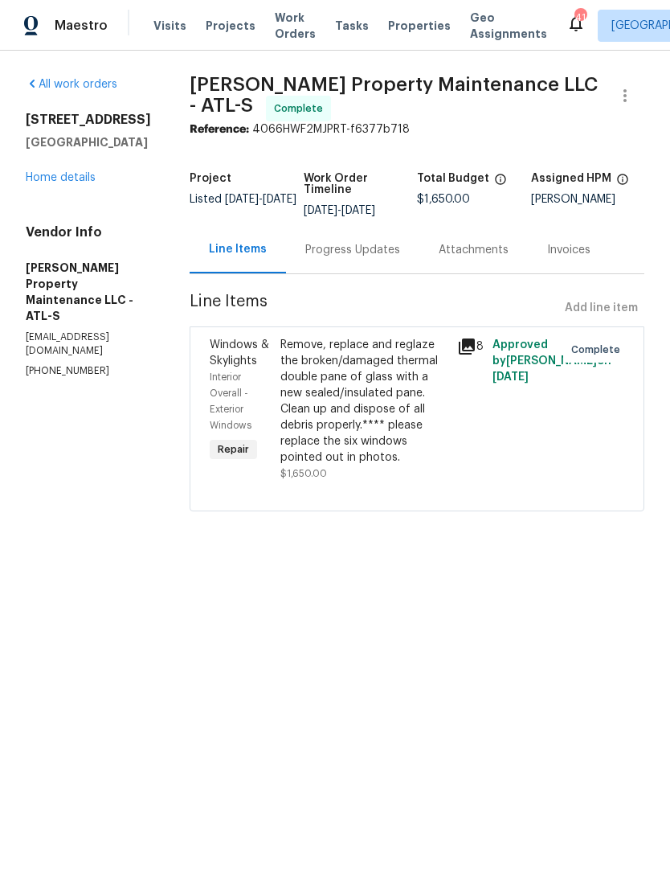
click at [359, 457] on div "Remove, replace and reglaze the broken/damaged thermal double pane of glass wit…" at bounding box center [363, 401] width 167 height 129
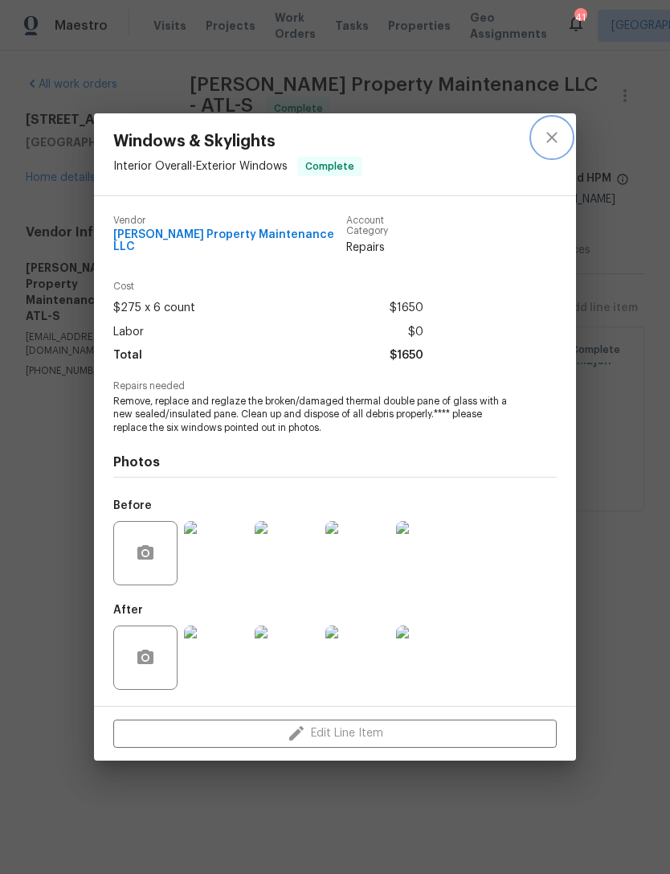
click at [555, 147] on icon "close" at bounding box center [551, 137] width 19 height 19
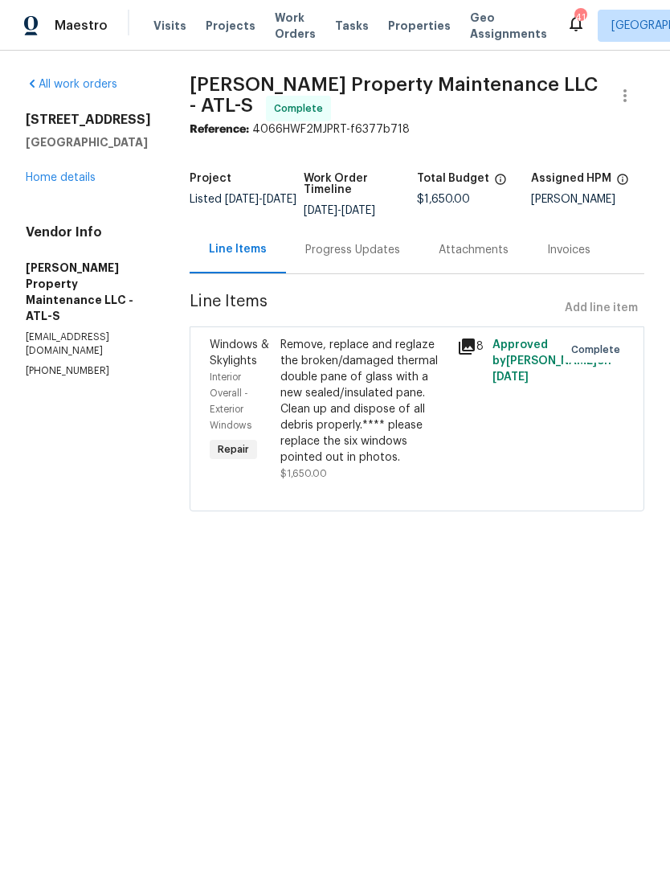
click at [483, 342] on div "8" at bounding box center [470, 346] width 26 height 19
click at [80, 183] on link "Home details" at bounding box center [61, 177] width 70 height 11
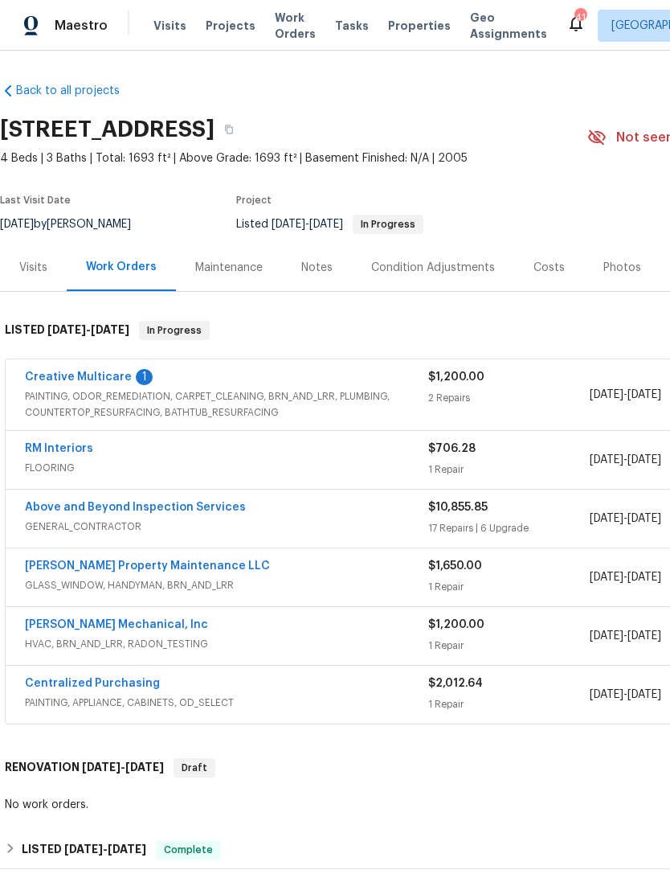
click at [68, 453] on link "RM Interiors" at bounding box center [59, 448] width 68 height 11
